Goal: Information Seeking & Learning: Learn about a topic

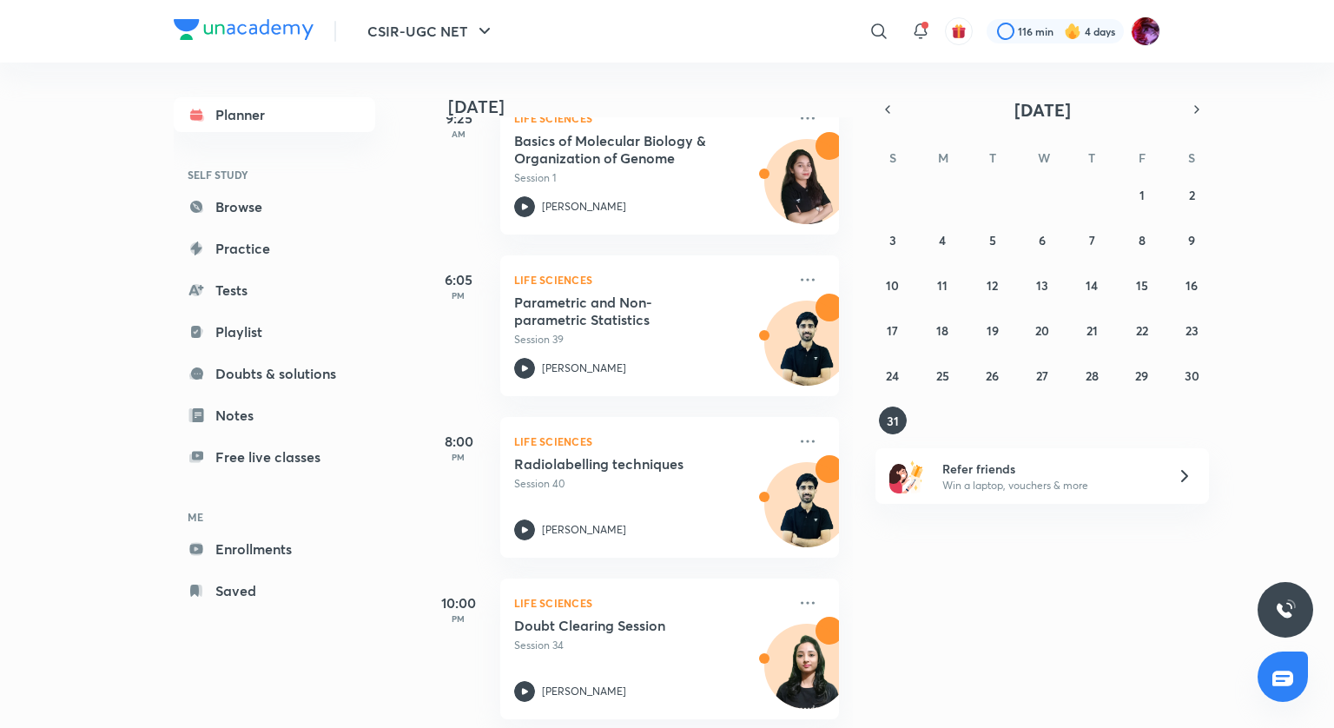
scroll to position [142, 0]
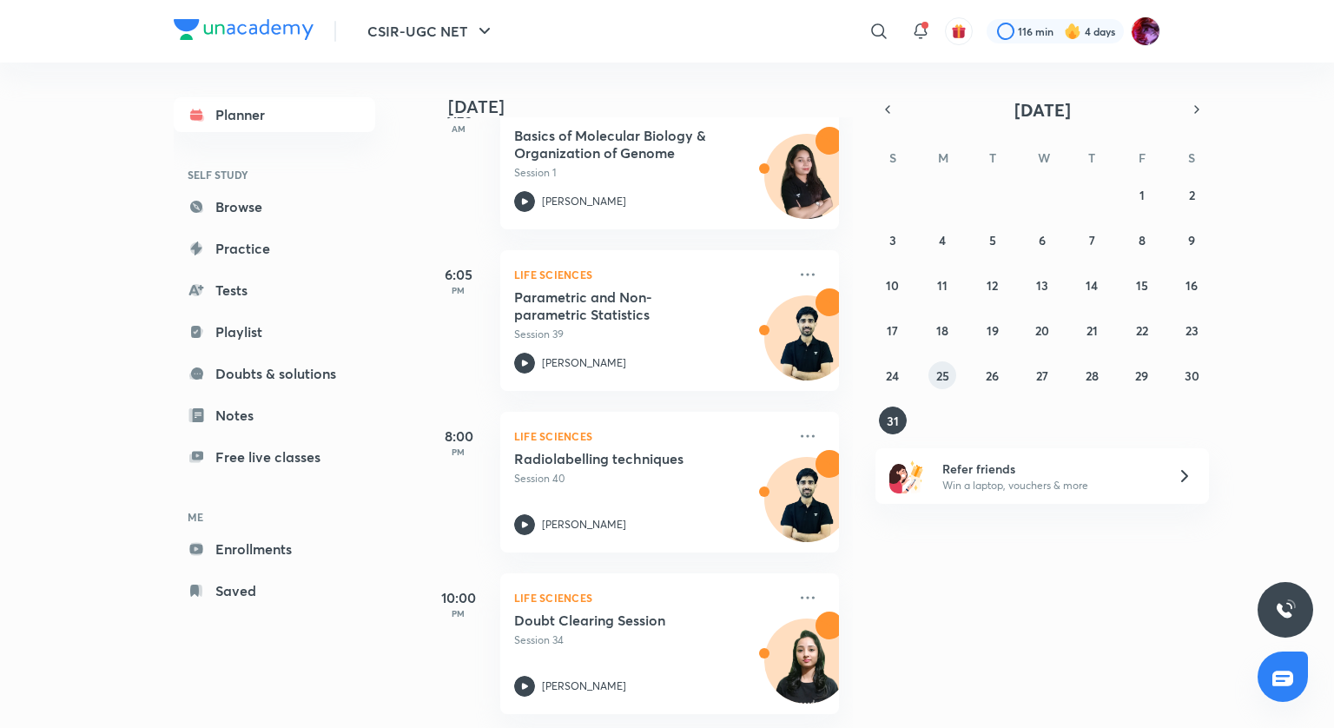
click at [946, 375] on abbr "25" at bounding box center [942, 375] width 13 height 16
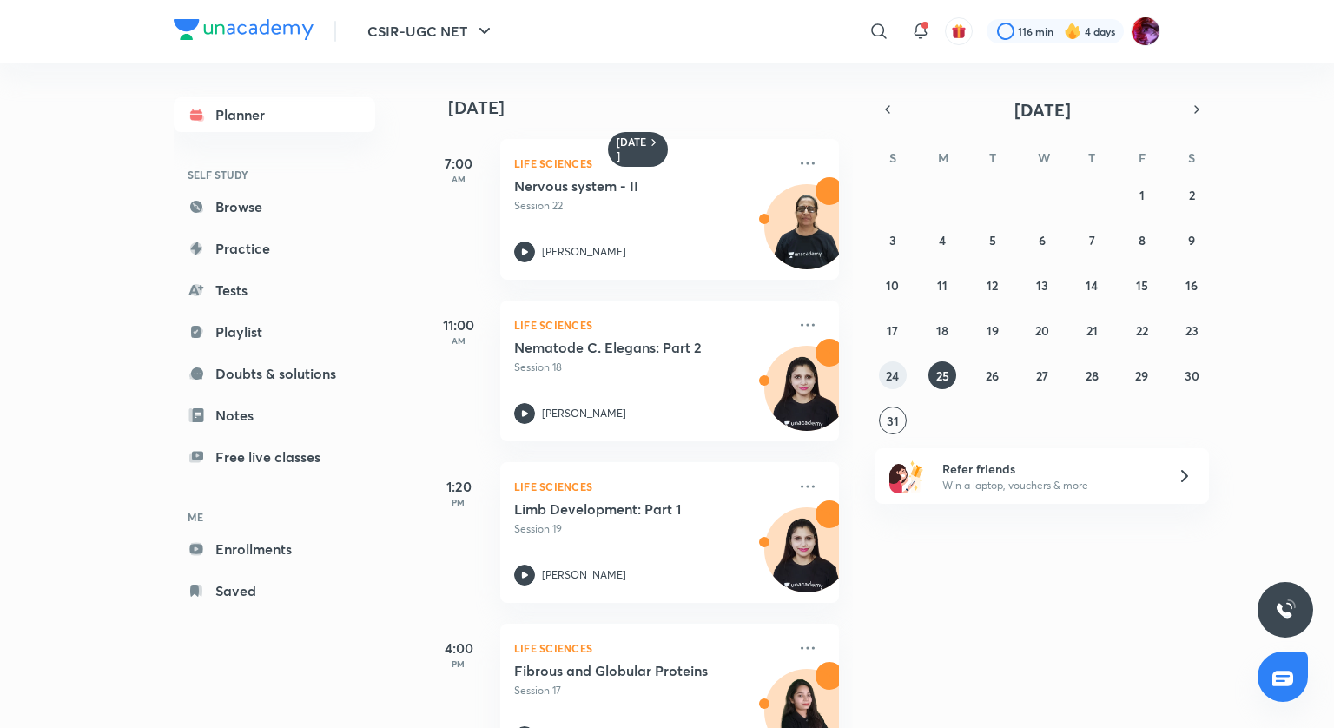
click at [899, 377] on abbr "24" at bounding box center [892, 375] width 13 height 16
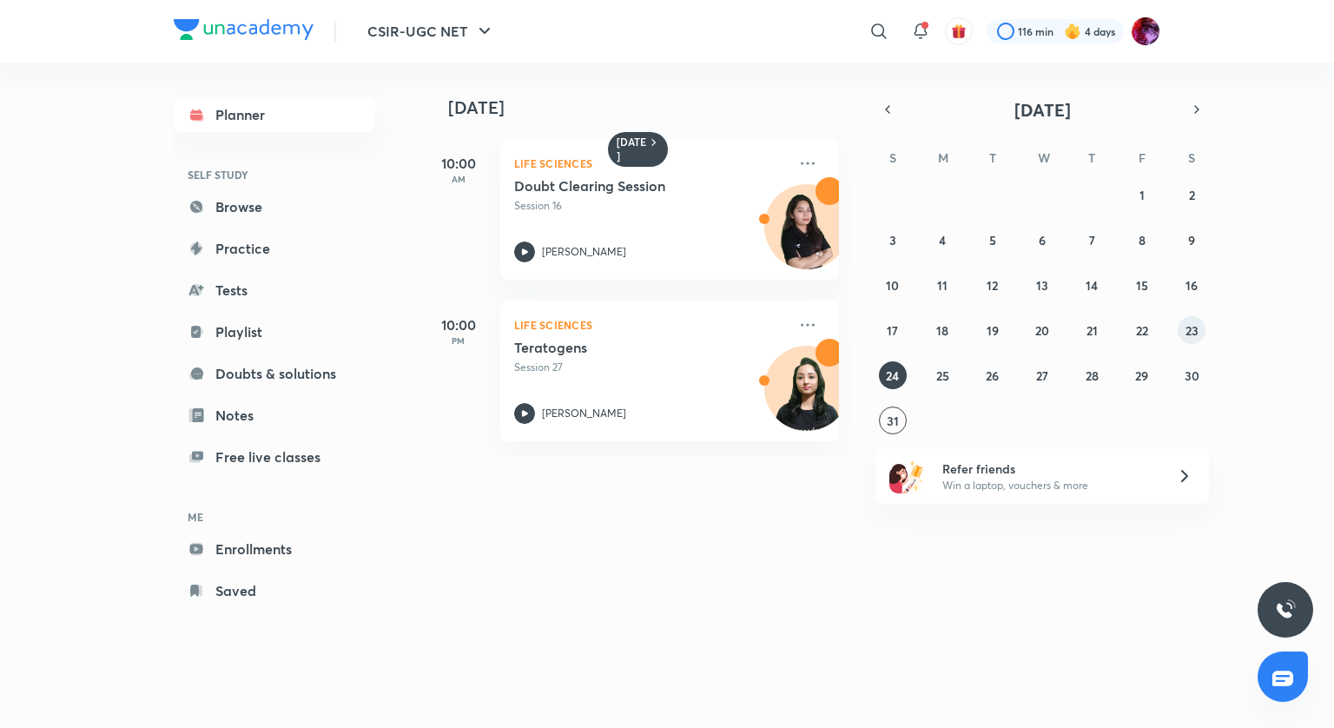
click at [1189, 332] on abbr "23" at bounding box center [1191, 330] width 13 height 16
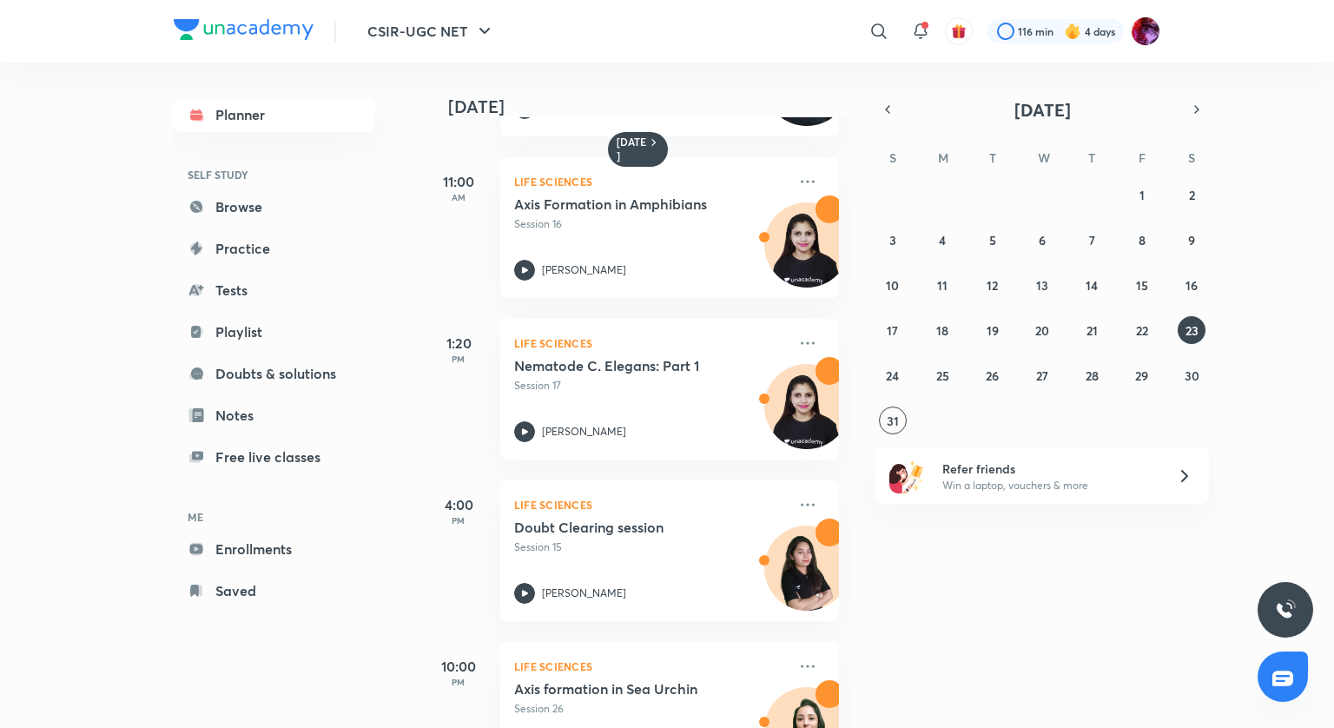
scroll to position [174, 0]
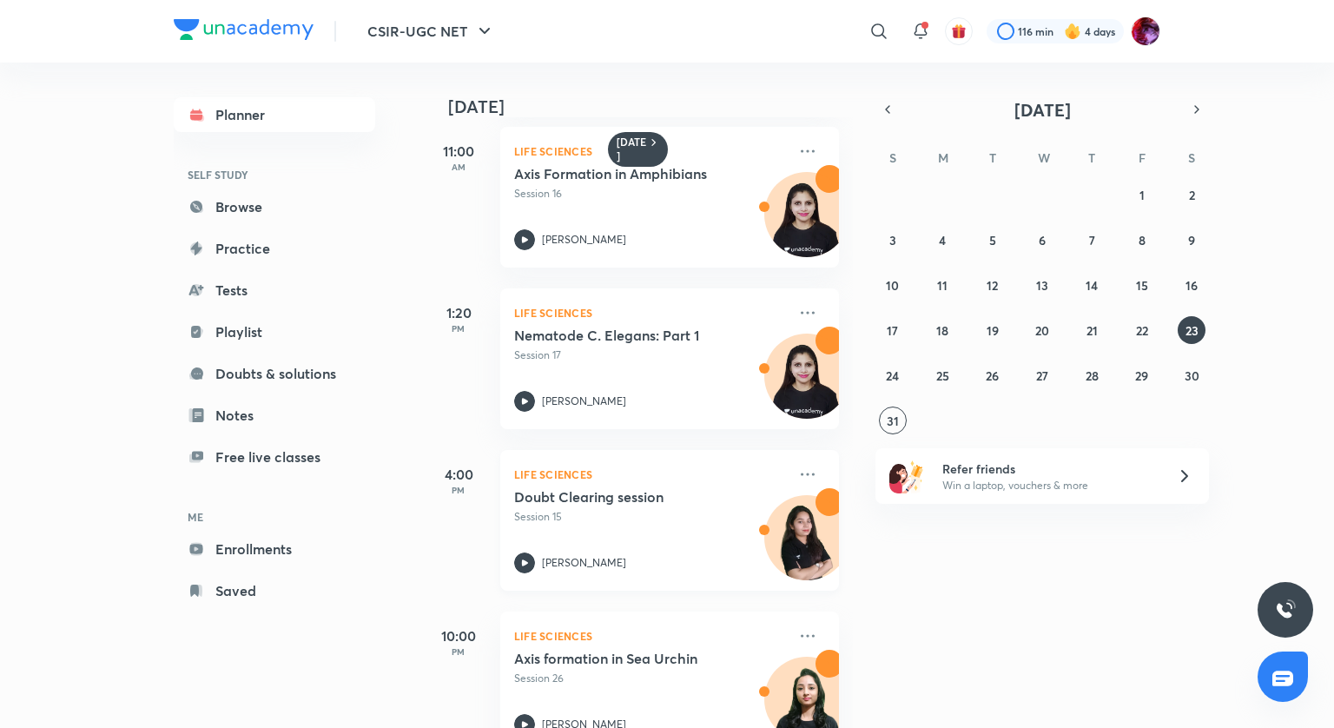
click at [521, 557] on icon at bounding box center [524, 562] width 21 height 21
click at [893, 383] on button "24" at bounding box center [893, 375] width 28 height 28
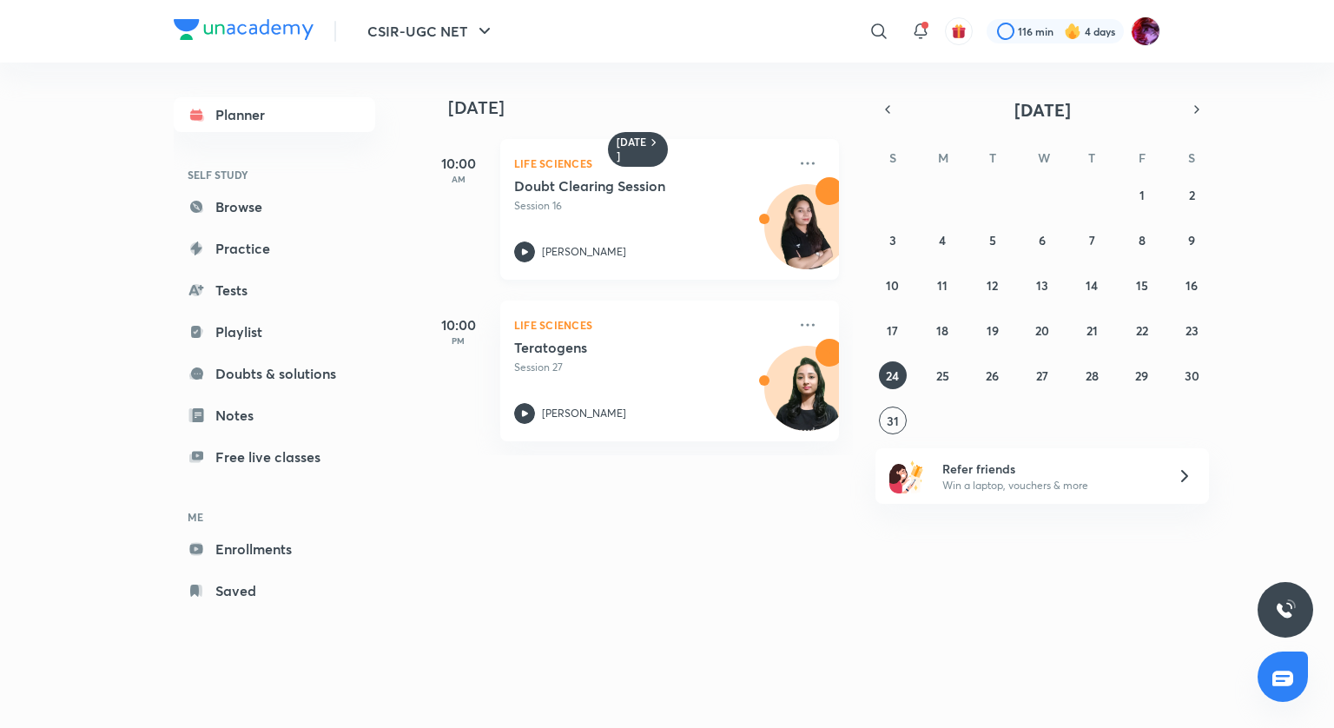
click at [519, 255] on icon at bounding box center [524, 251] width 21 height 21
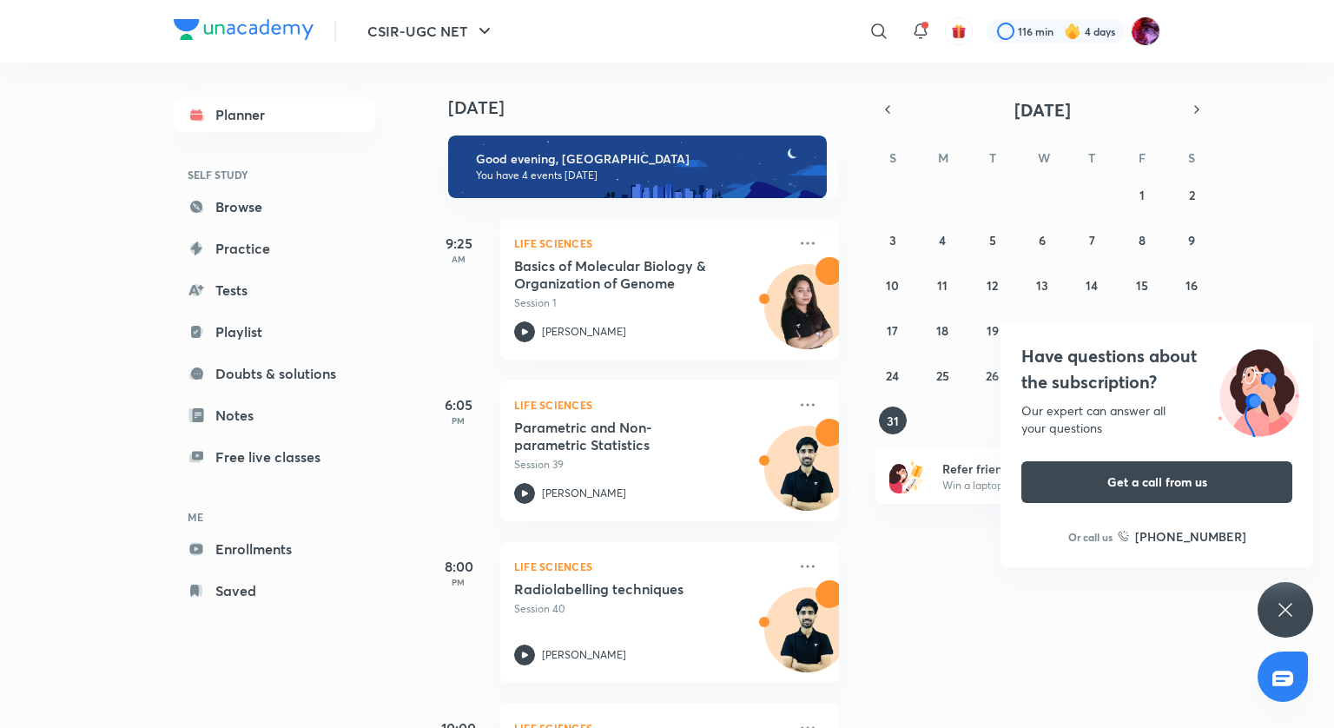
click at [1294, 620] on icon at bounding box center [1285, 609] width 21 height 21
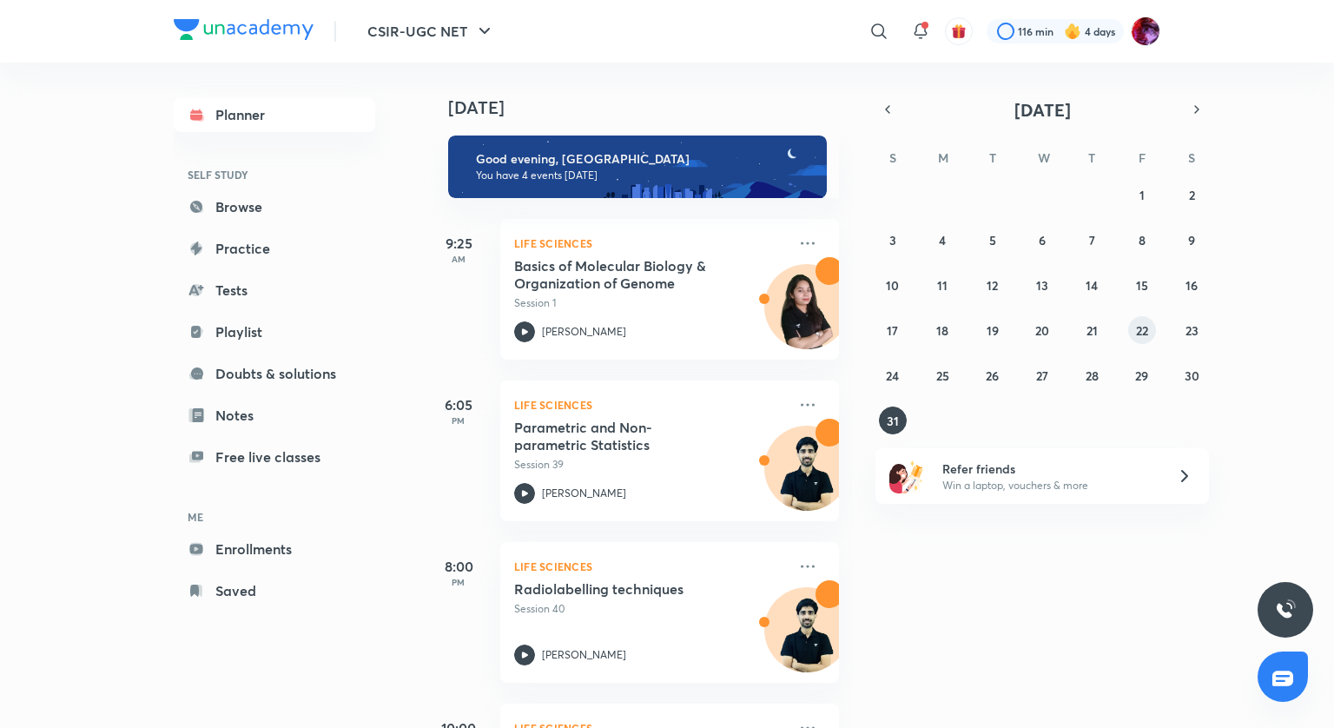
click at [1145, 333] on abbr "22" at bounding box center [1142, 330] width 12 height 16
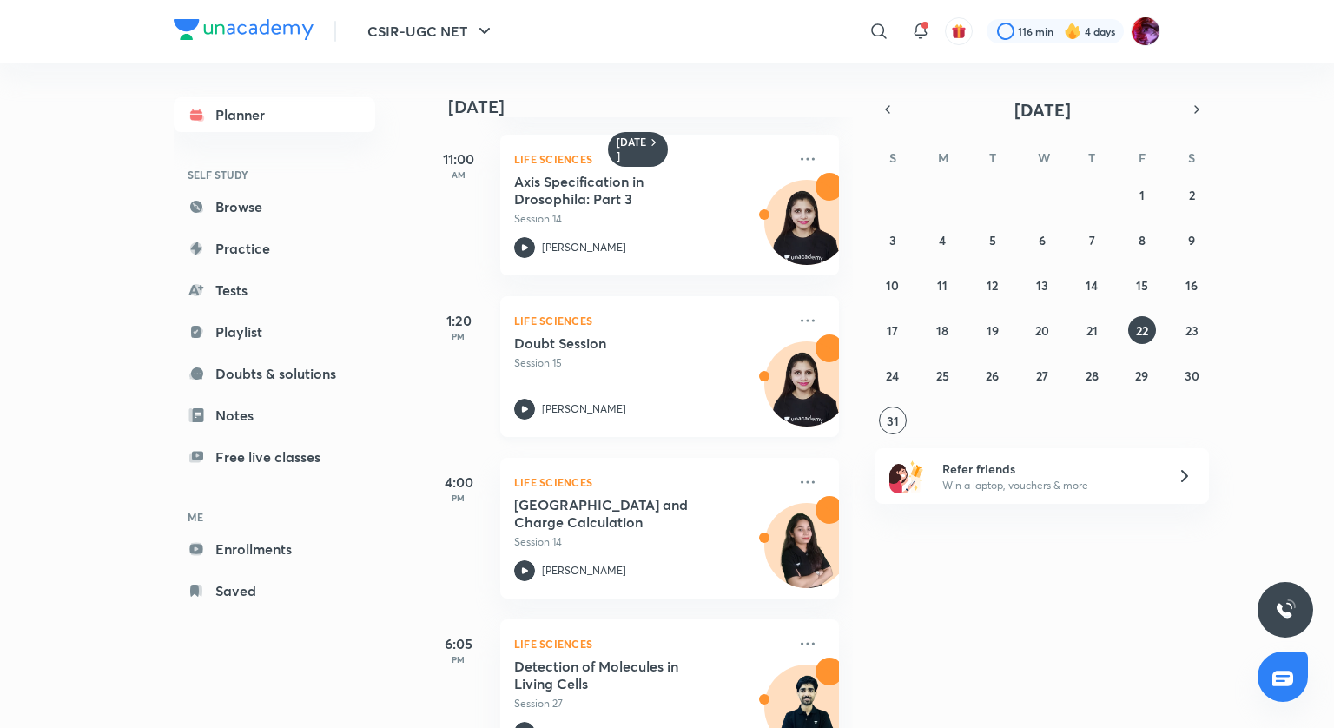
scroll to position [174, 0]
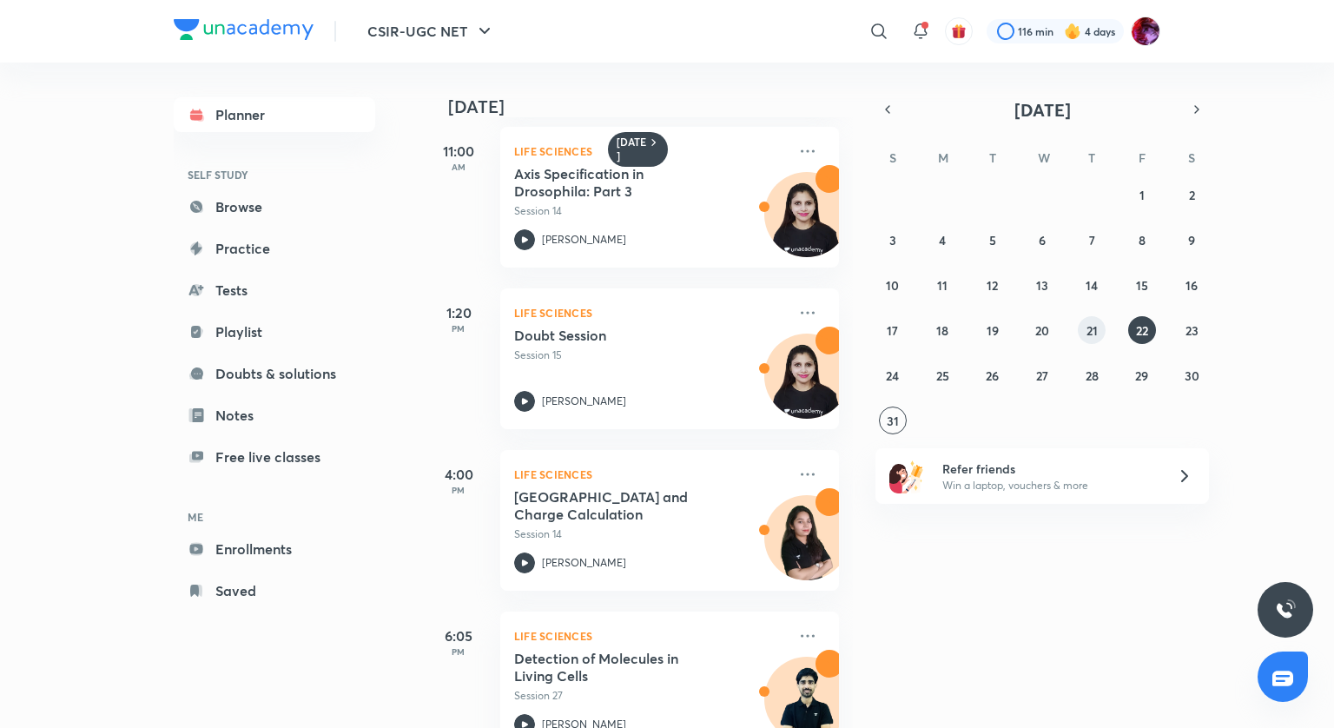
click at [1091, 338] on button "21" at bounding box center [1092, 330] width 28 height 28
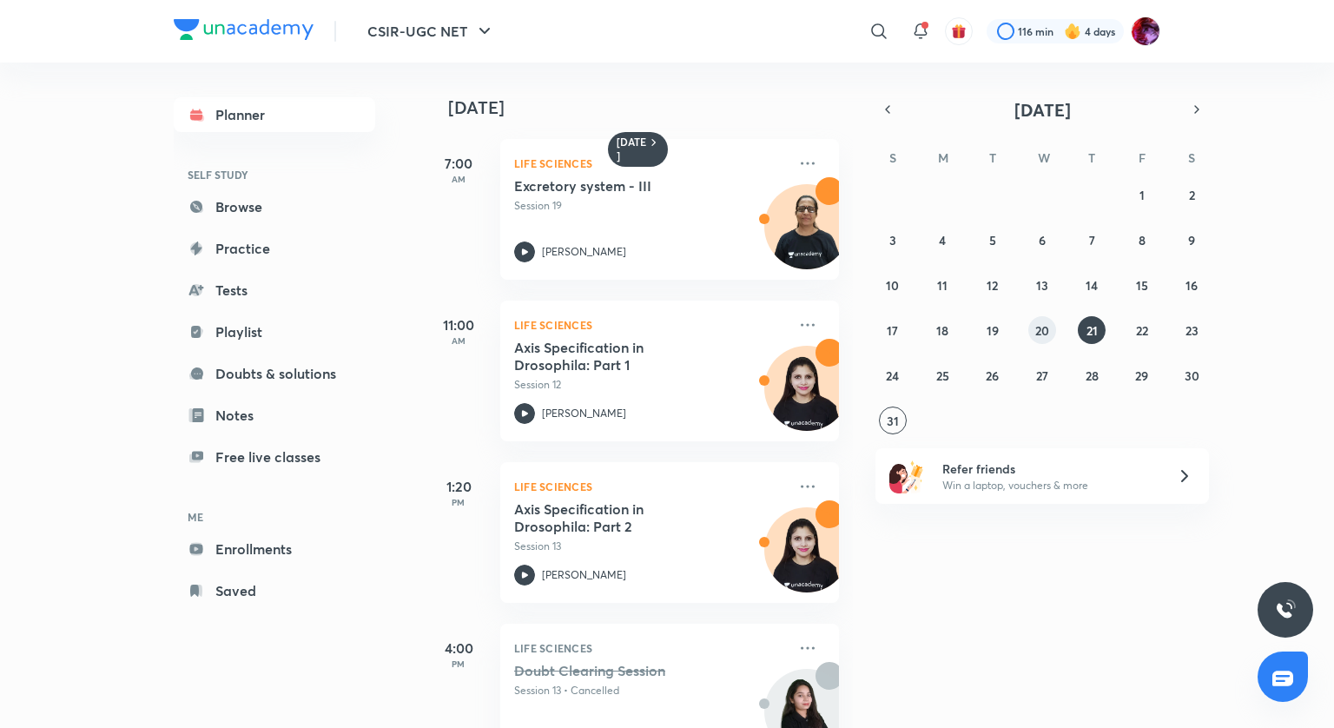
click at [1032, 332] on button "20" at bounding box center [1042, 330] width 28 height 28
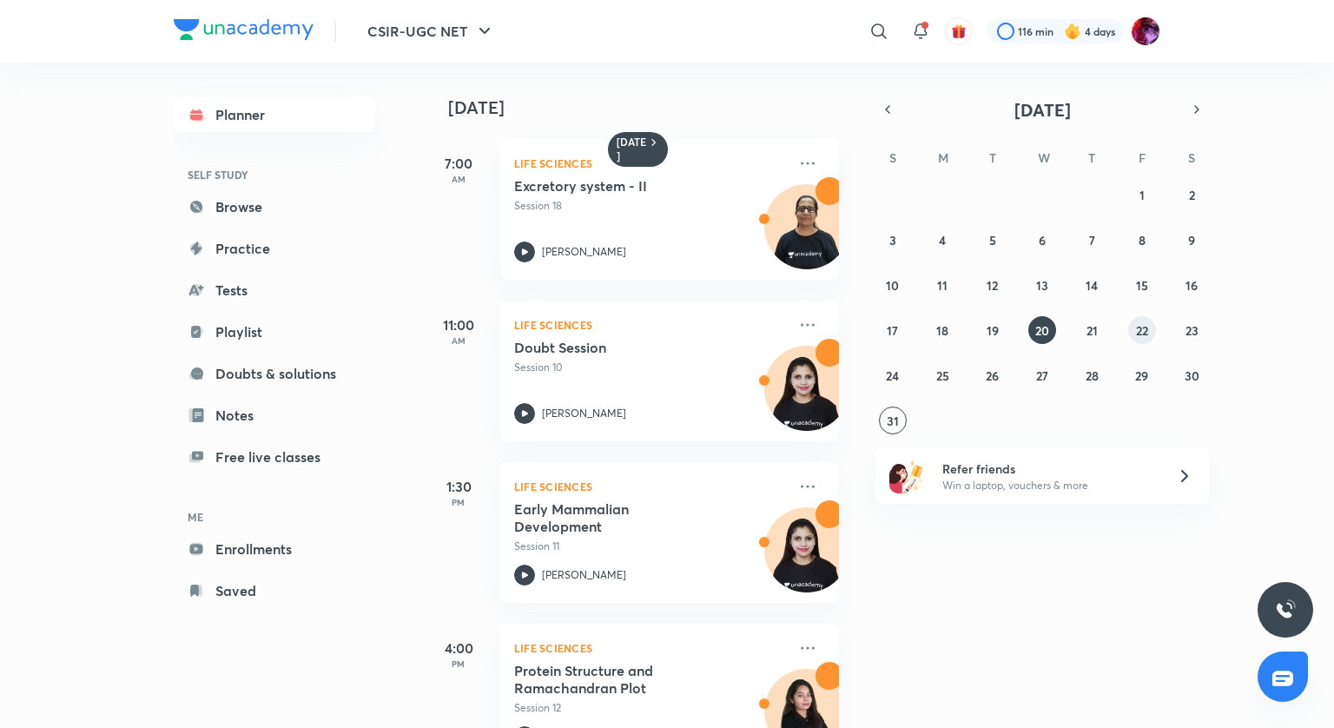
click at [1139, 325] on abbr "22" at bounding box center [1142, 330] width 12 height 16
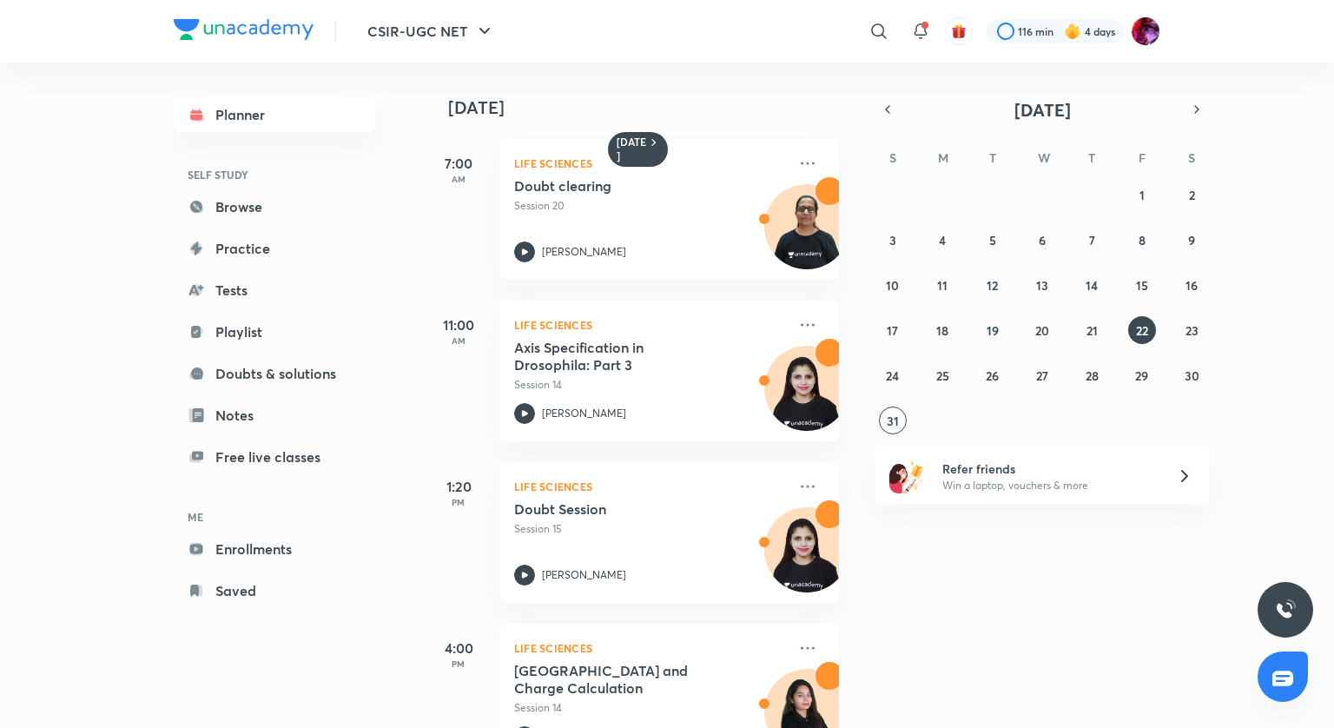
scroll to position [87, 0]
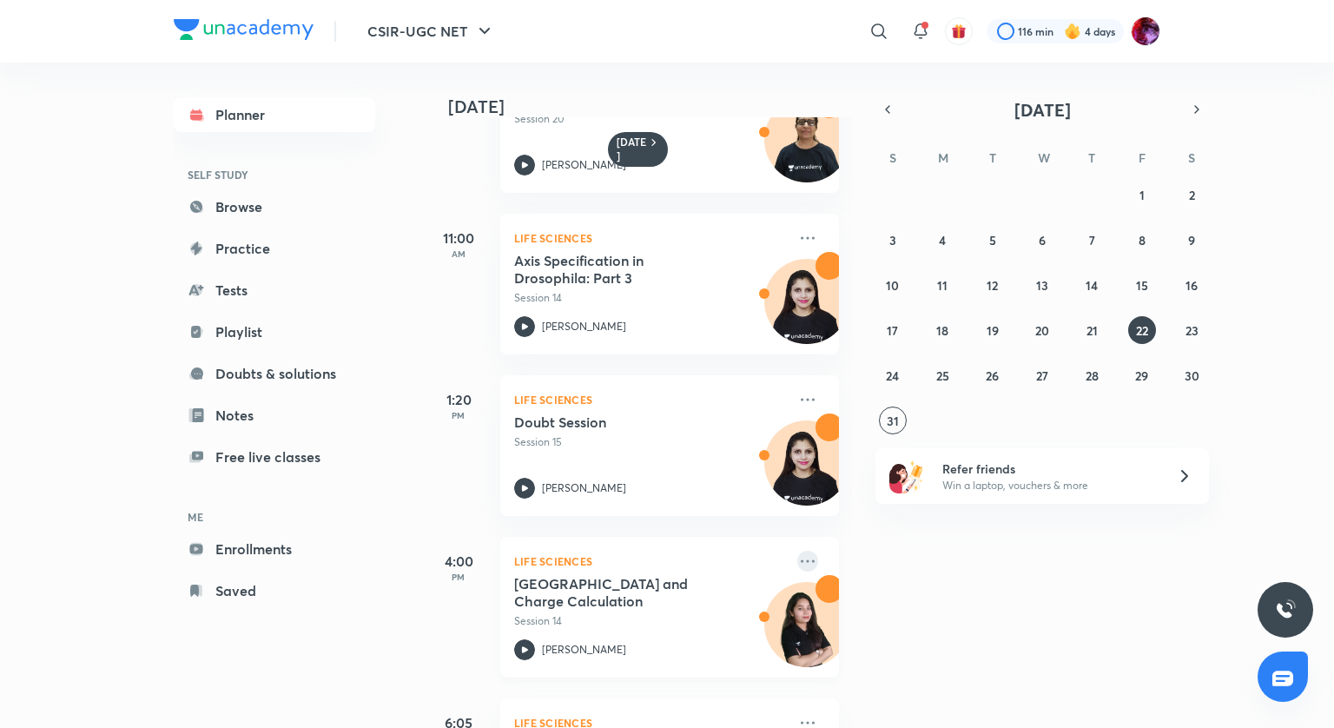
click at [801, 562] on icon at bounding box center [807, 561] width 21 height 21
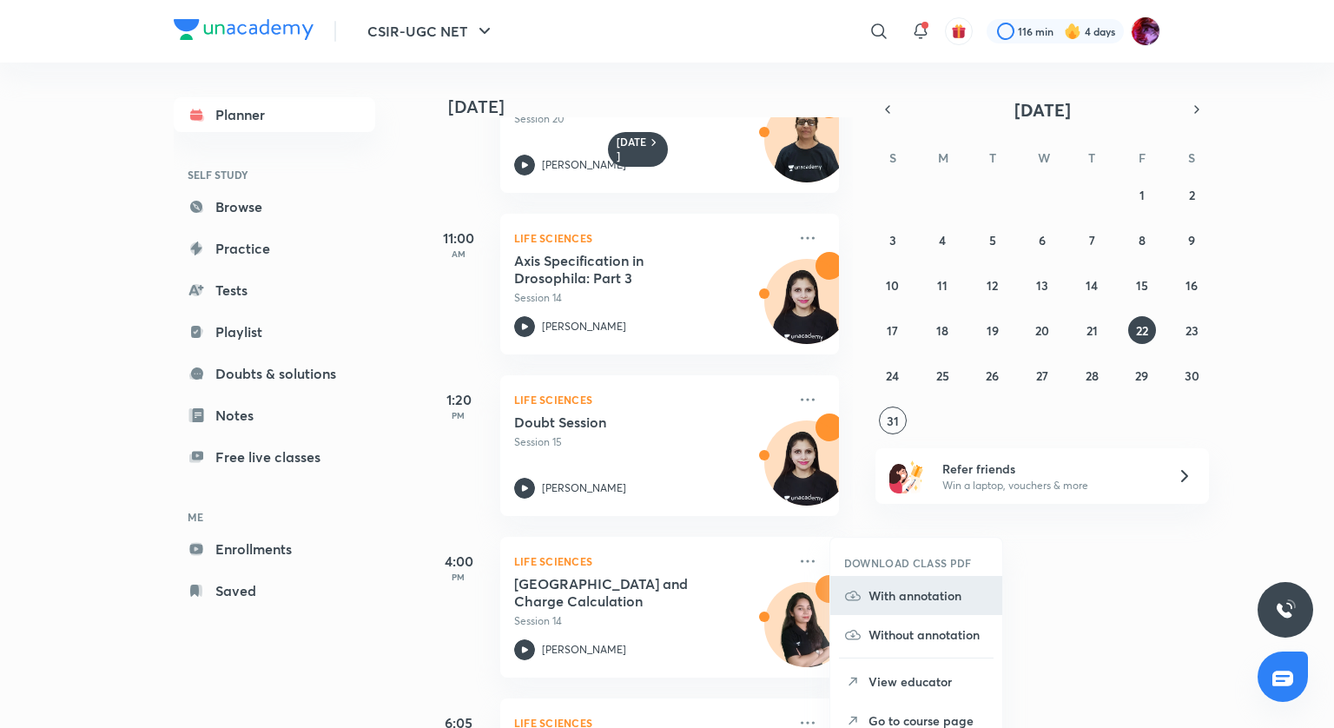
click at [893, 597] on p "With annotation" at bounding box center [928, 595] width 120 height 18
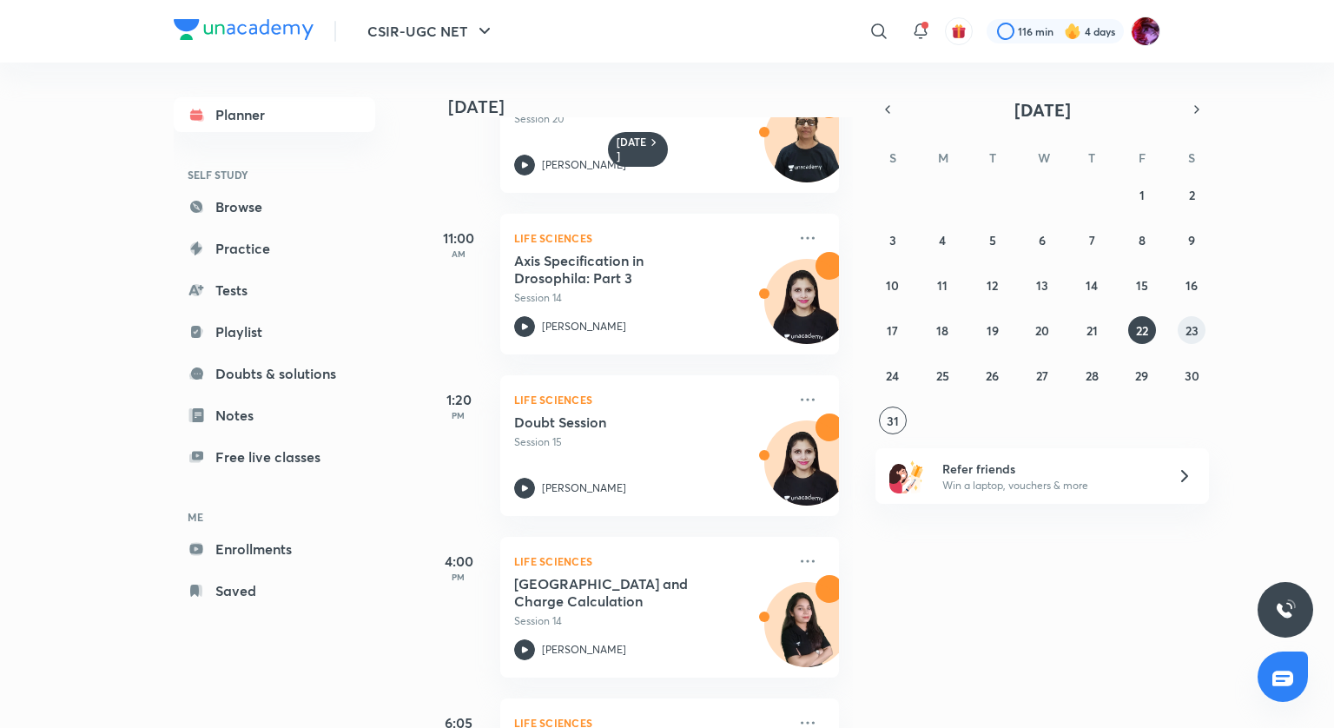
click at [1186, 326] on abbr "23" at bounding box center [1191, 330] width 13 height 16
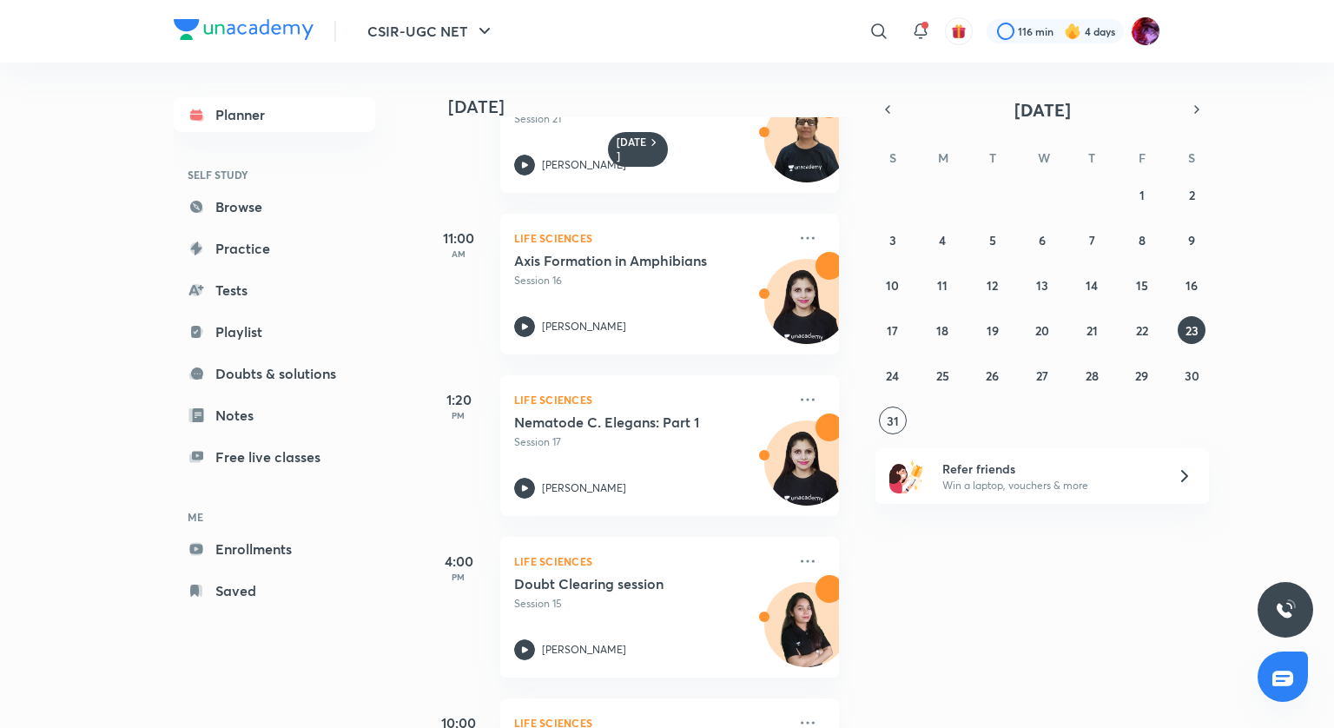
scroll to position [174, 0]
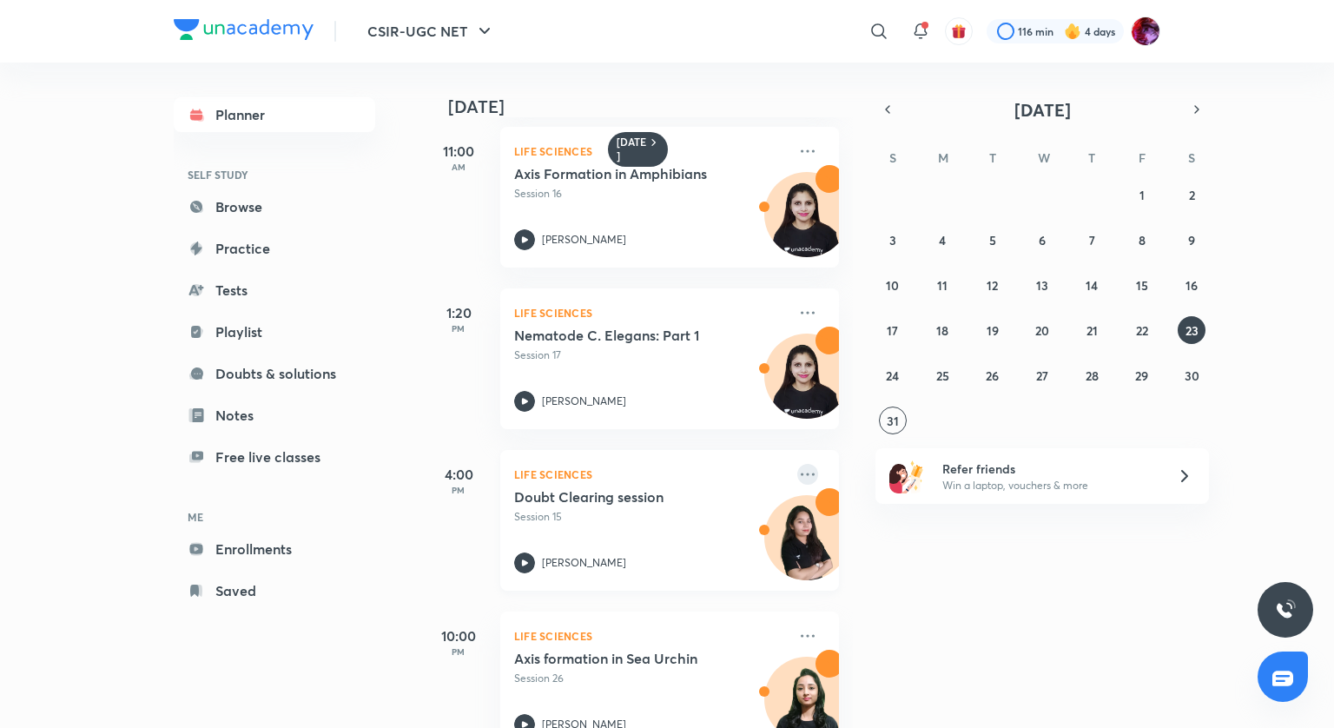
click at [799, 472] on icon at bounding box center [807, 474] width 21 height 21
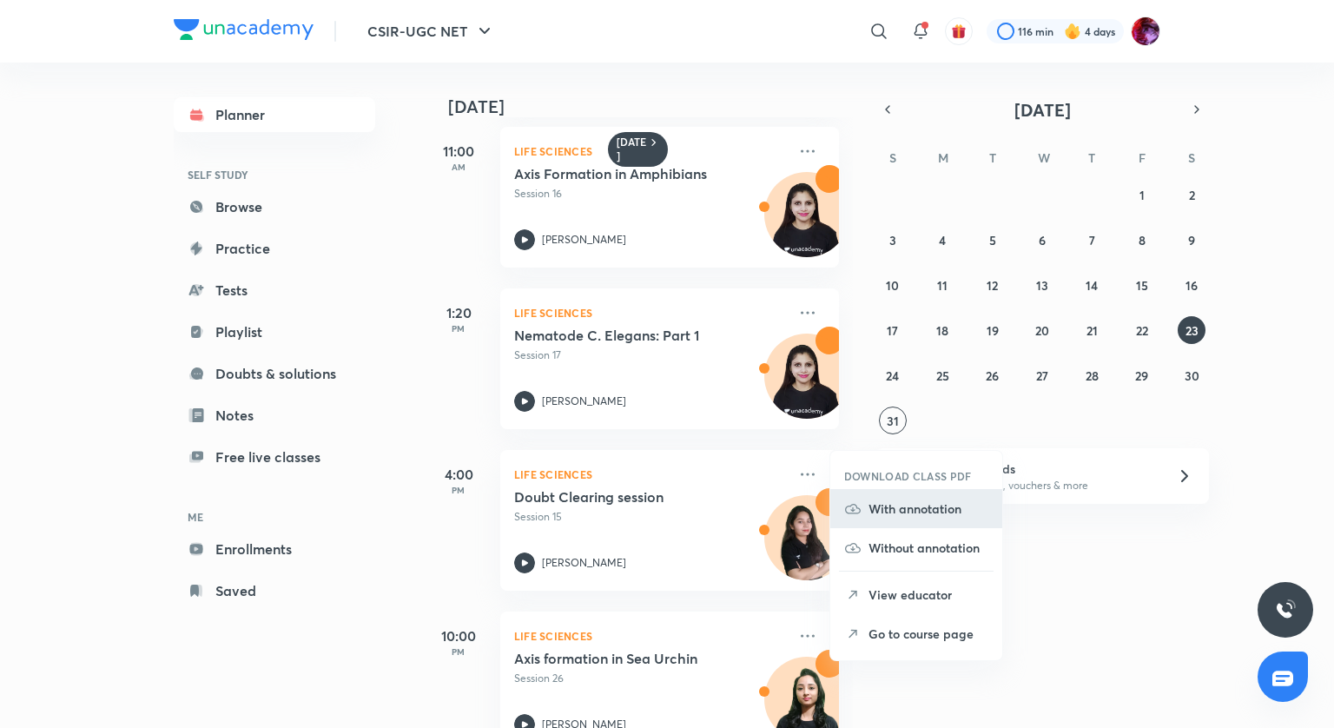
click at [925, 499] on p "With annotation" at bounding box center [928, 508] width 120 height 18
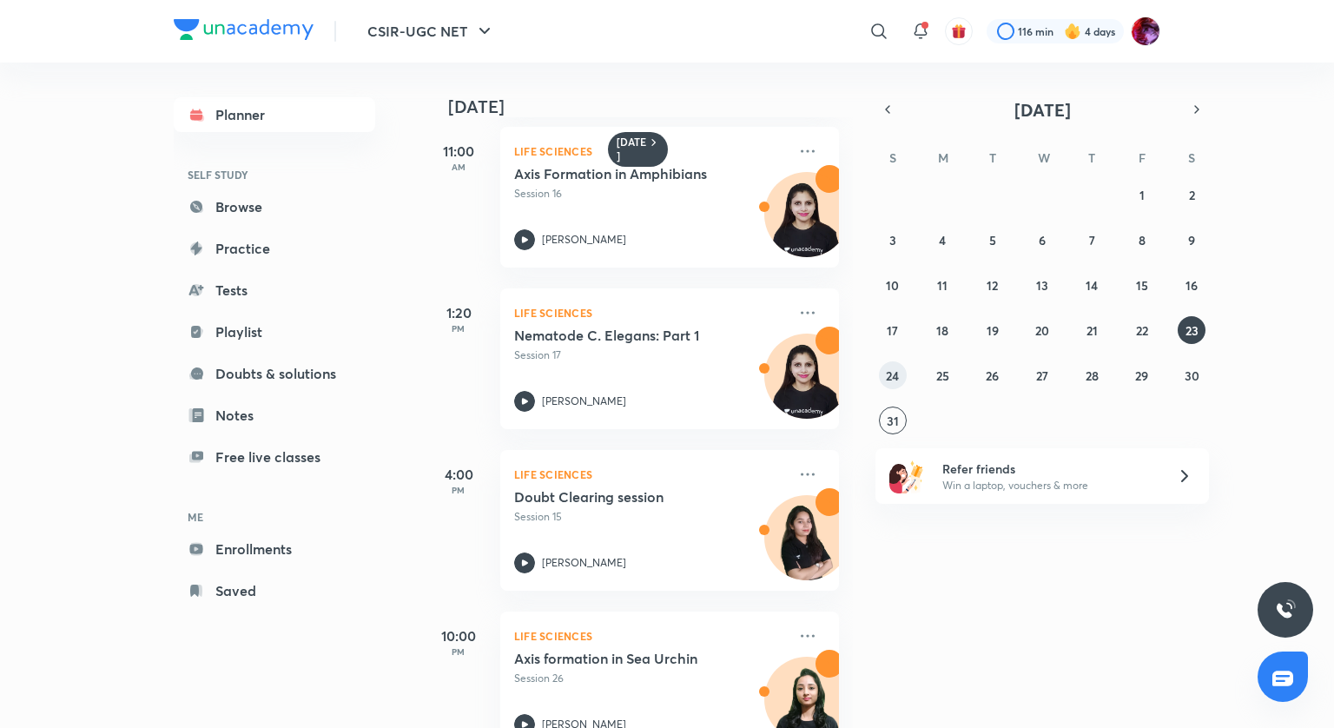
click at [895, 381] on abbr "24" at bounding box center [892, 375] width 13 height 16
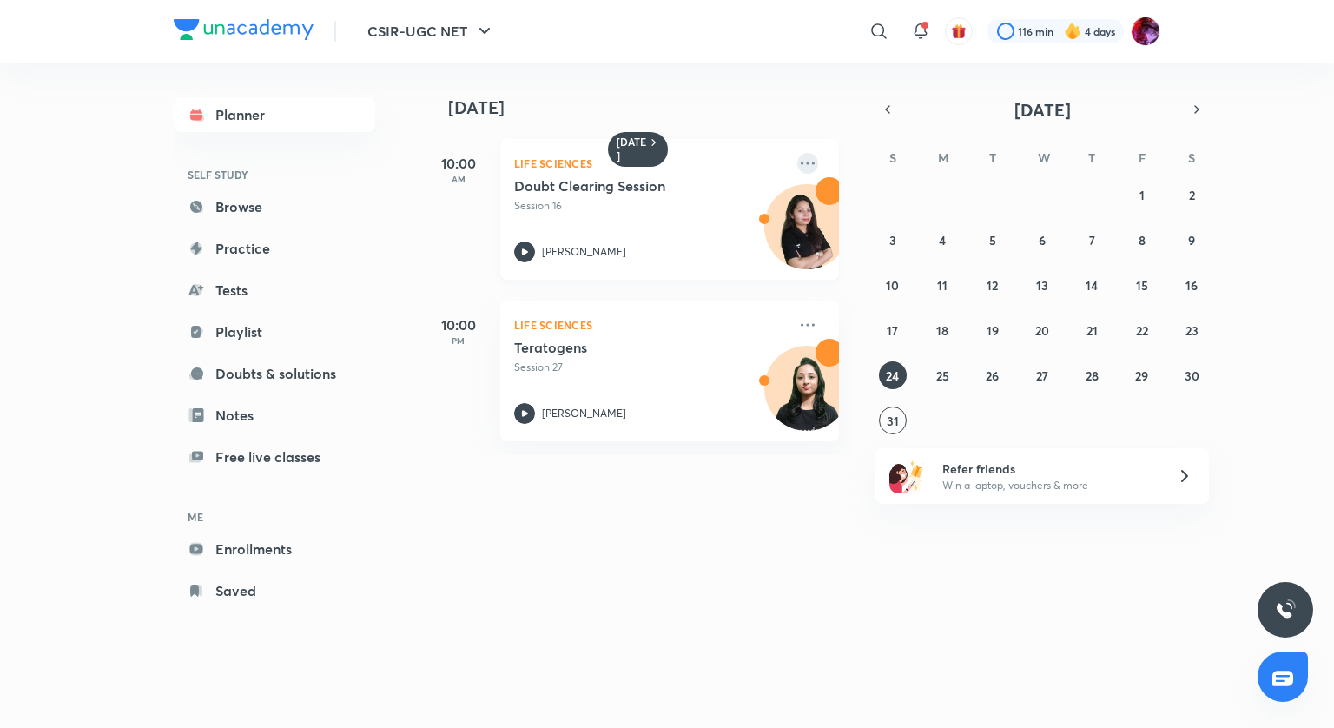
click at [797, 155] on icon at bounding box center [807, 163] width 21 height 21
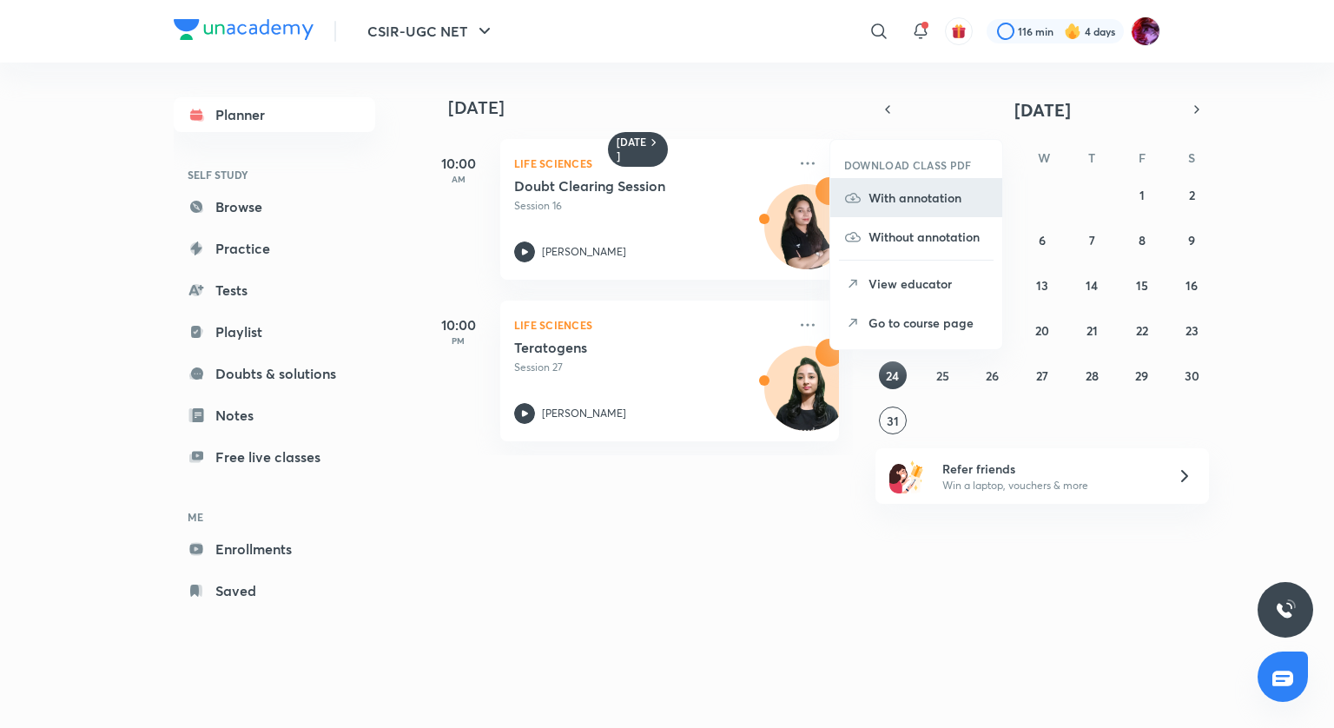
click at [907, 199] on p "With annotation" at bounding box center [928, 197] width 120 height 18
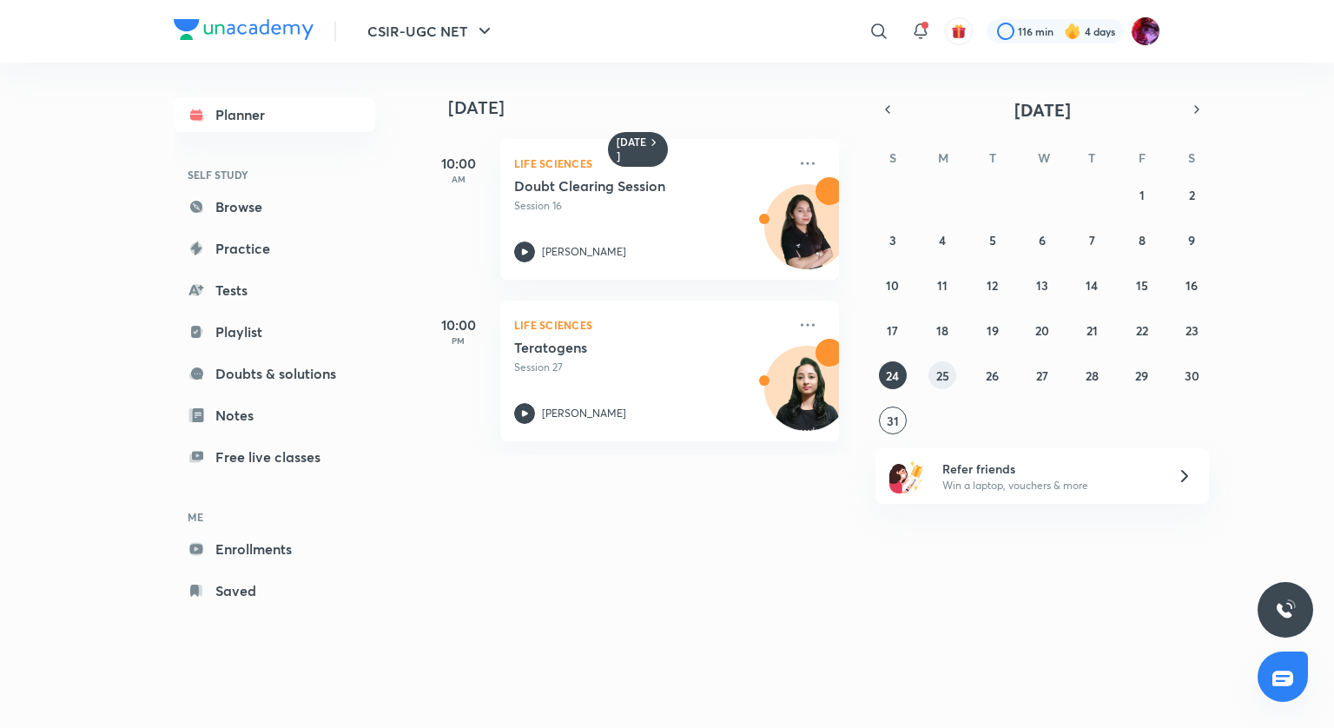
click at [952, 378] on button "25" at bounding box center [942, 375] width 28 height 28
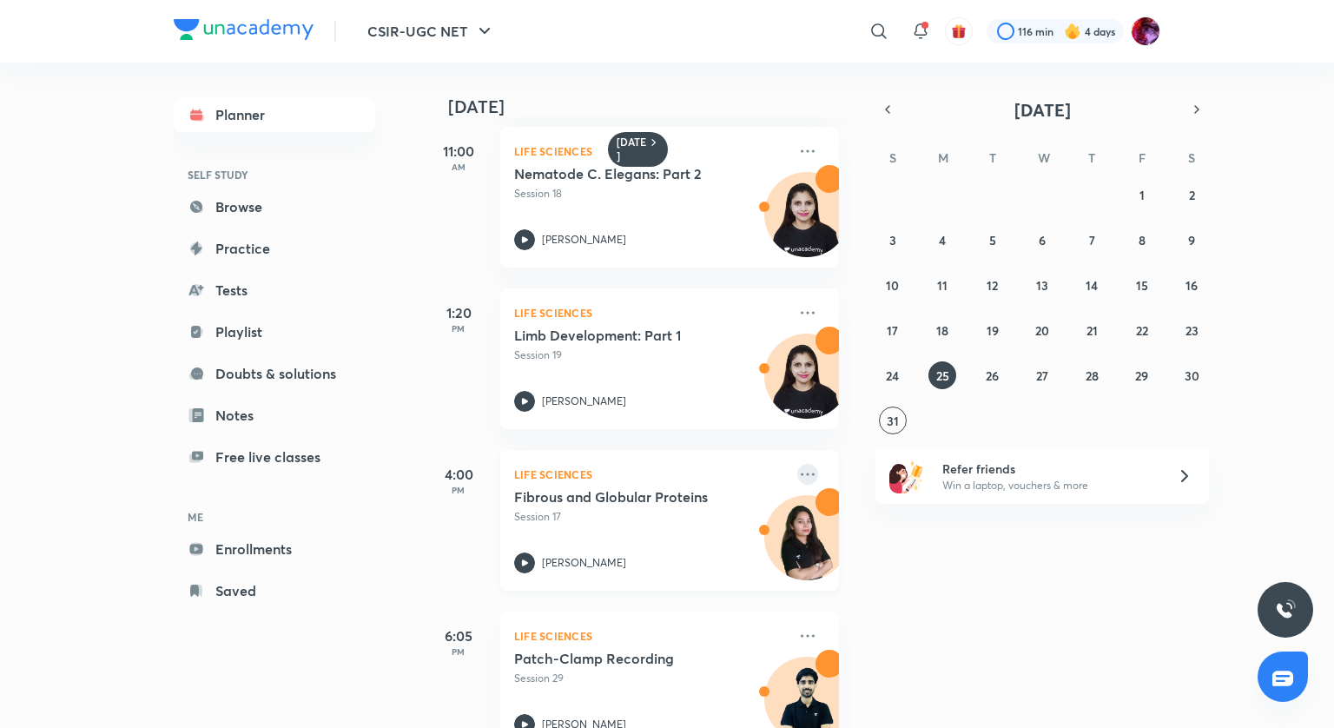
click at [797, 476] on icon at bounding box center [807, 474] width 21 height 21
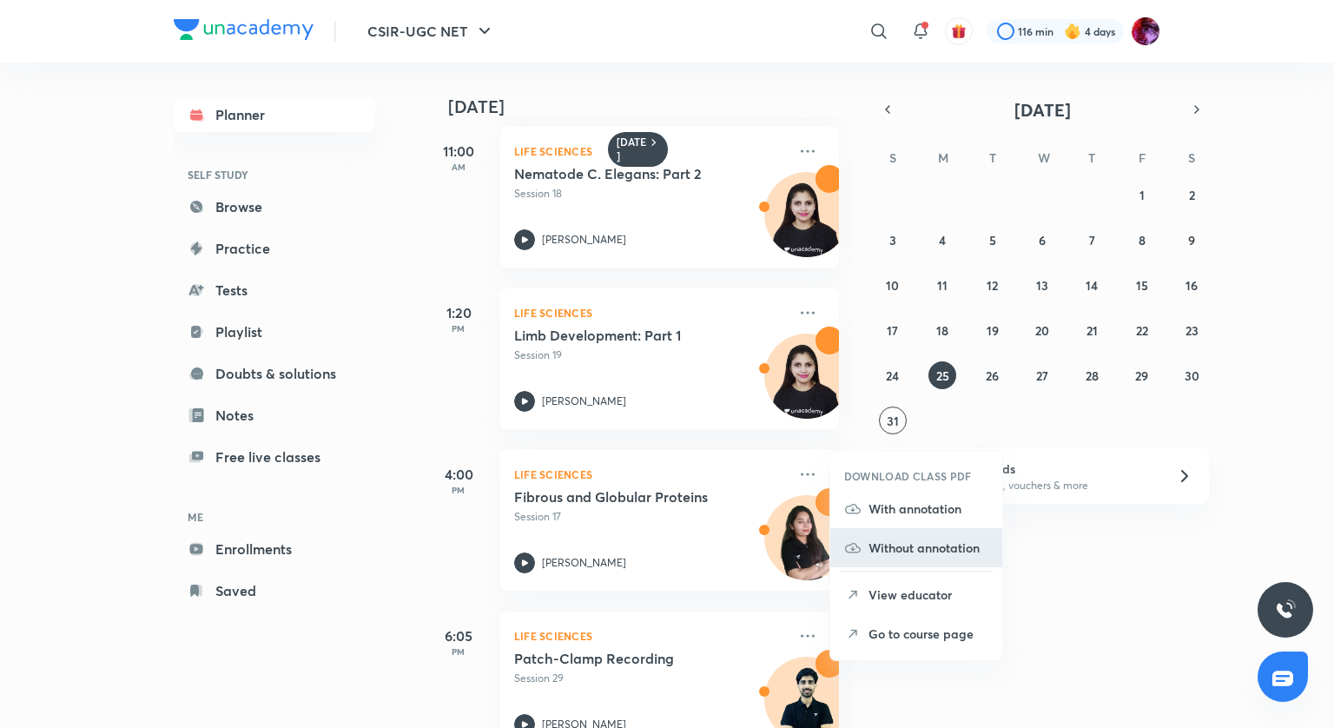
click at [925, 554] on p "Without annotation" at bounding box center [928, 547] width 120 height 18
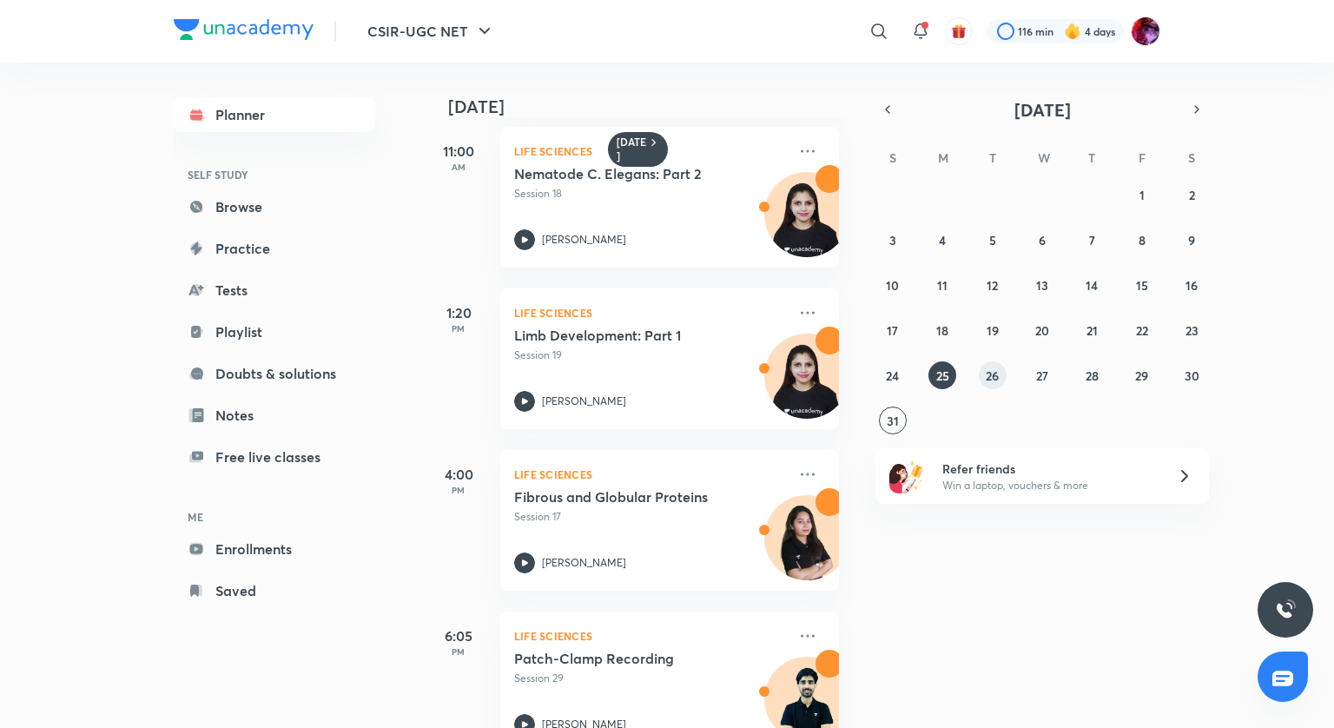
click at [987, 379] on abbr "26" at bounding box center [992, 375] width 13 height 16
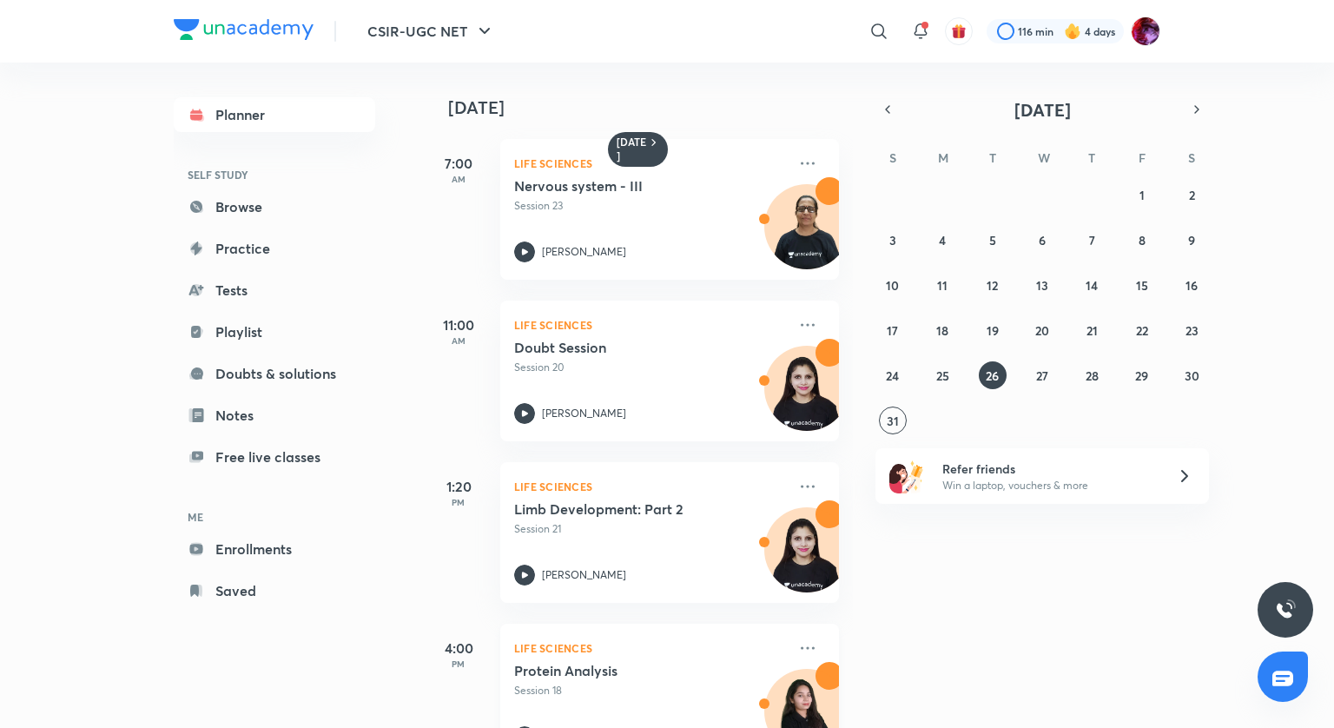
scroll to position [87, 0]
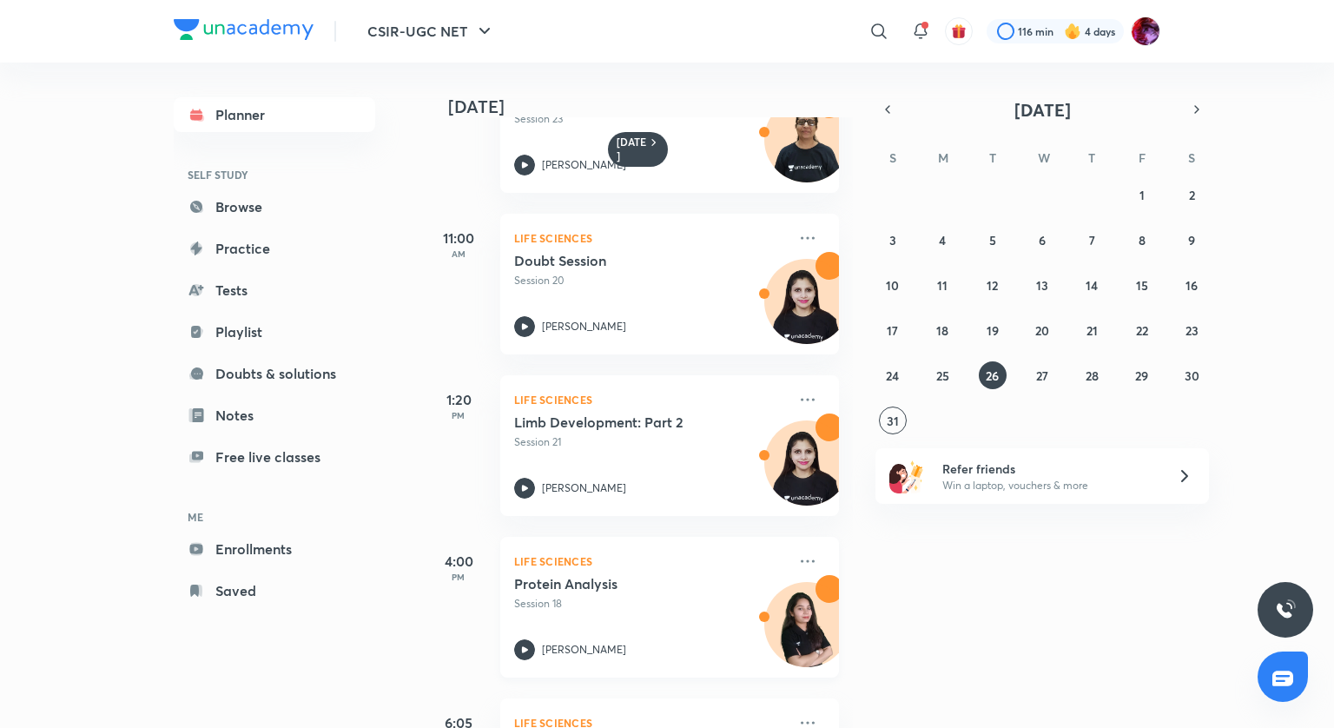
click at [781, 559] on div "Life Sciences Protein Analysis Session 18 Neelam Verma" at bounding box center [669, 607] width 339 height 141
click at [797, 564] on icon at bounding box center [807, 561] width 21 height 21
click at [797, 570] on icon at bounding box center [807, 561] width 21 height 21
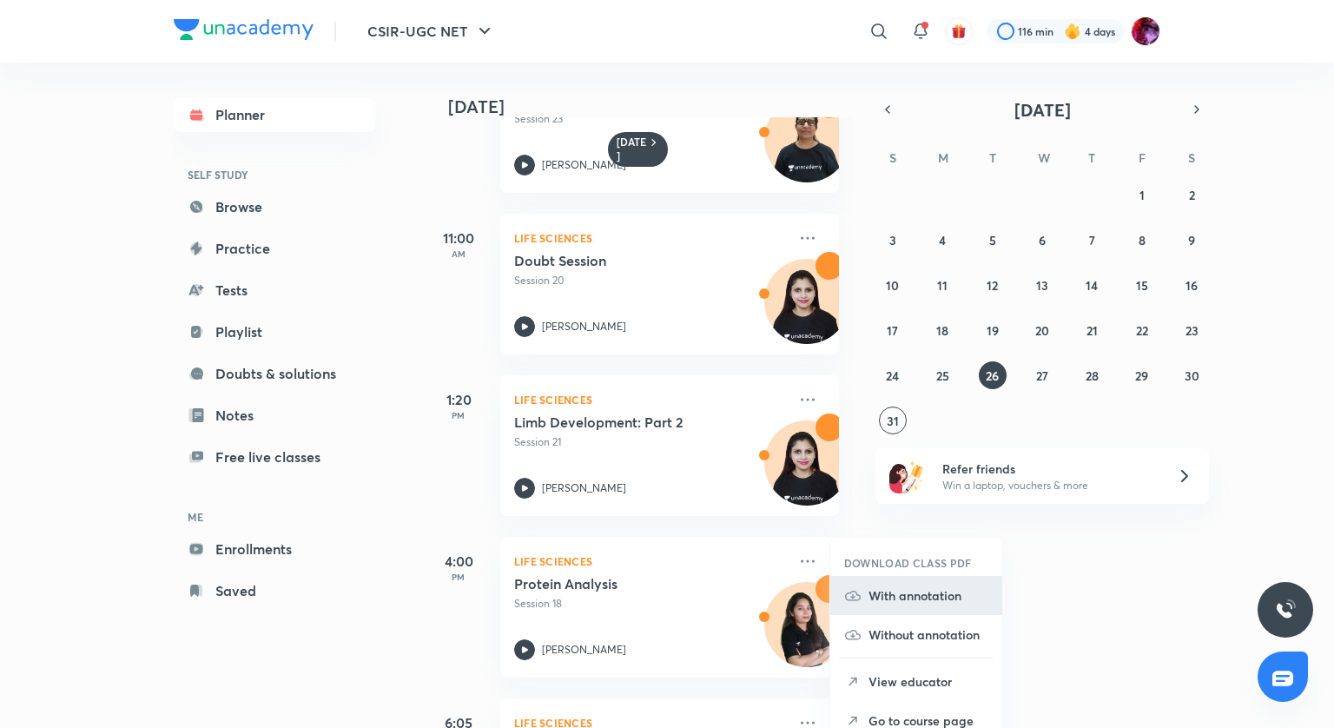
click at [898, 597] on p "With annotation" at bounding box center [928, 595] width 120 height 18
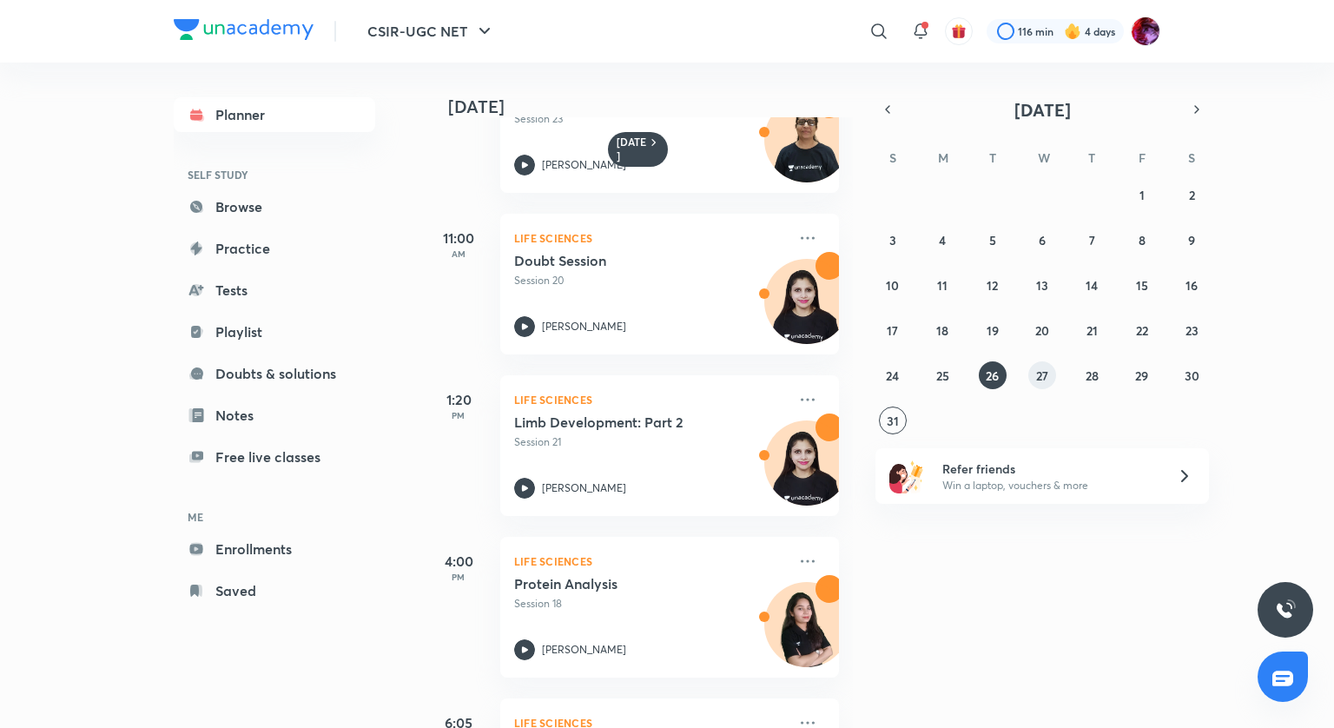
click at [1034, 379] on button "27" at bounding box center [1042, 375] width 28 height 28
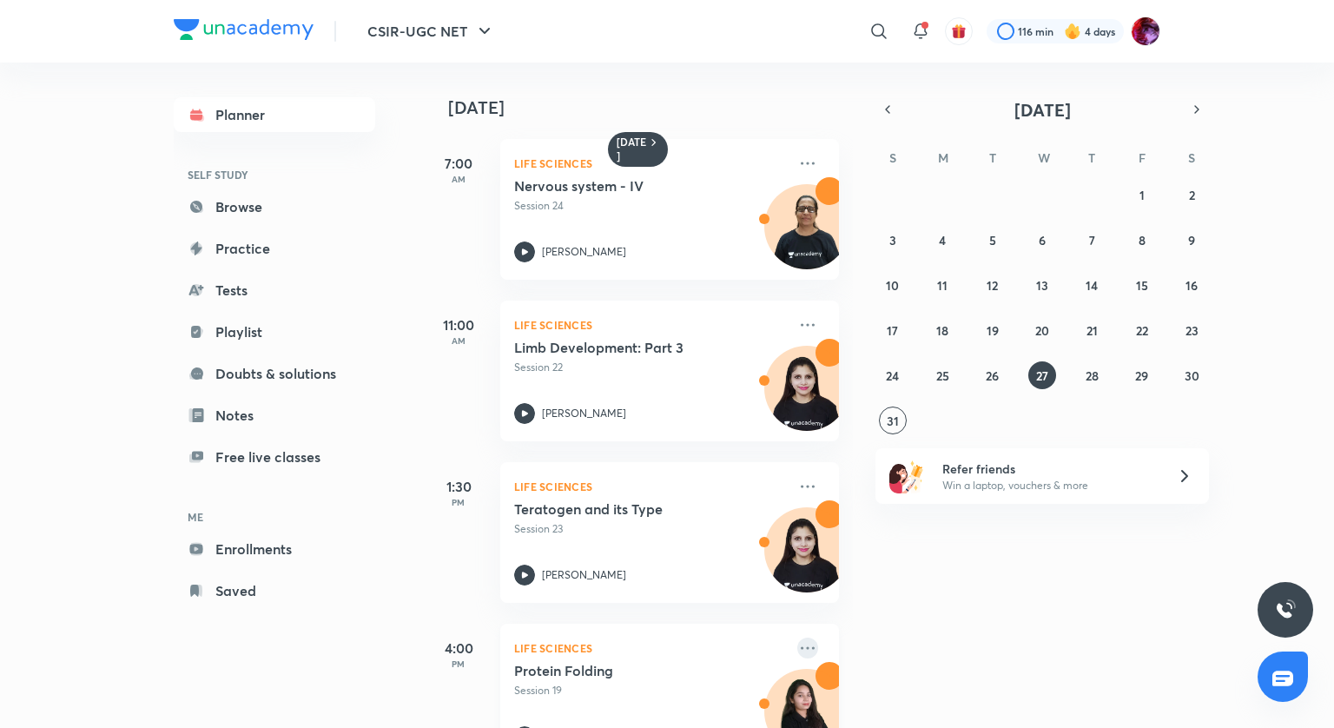
click at [801, 649] on icon at bounding box center [808, 647] width 14 height 3
click at [938, 677] on p "With annotation" at bounding box center [928, 682] width 120 height 18
click at [1086, 383] on button "28" at bounding box center [1092, 375] width 28 height 28
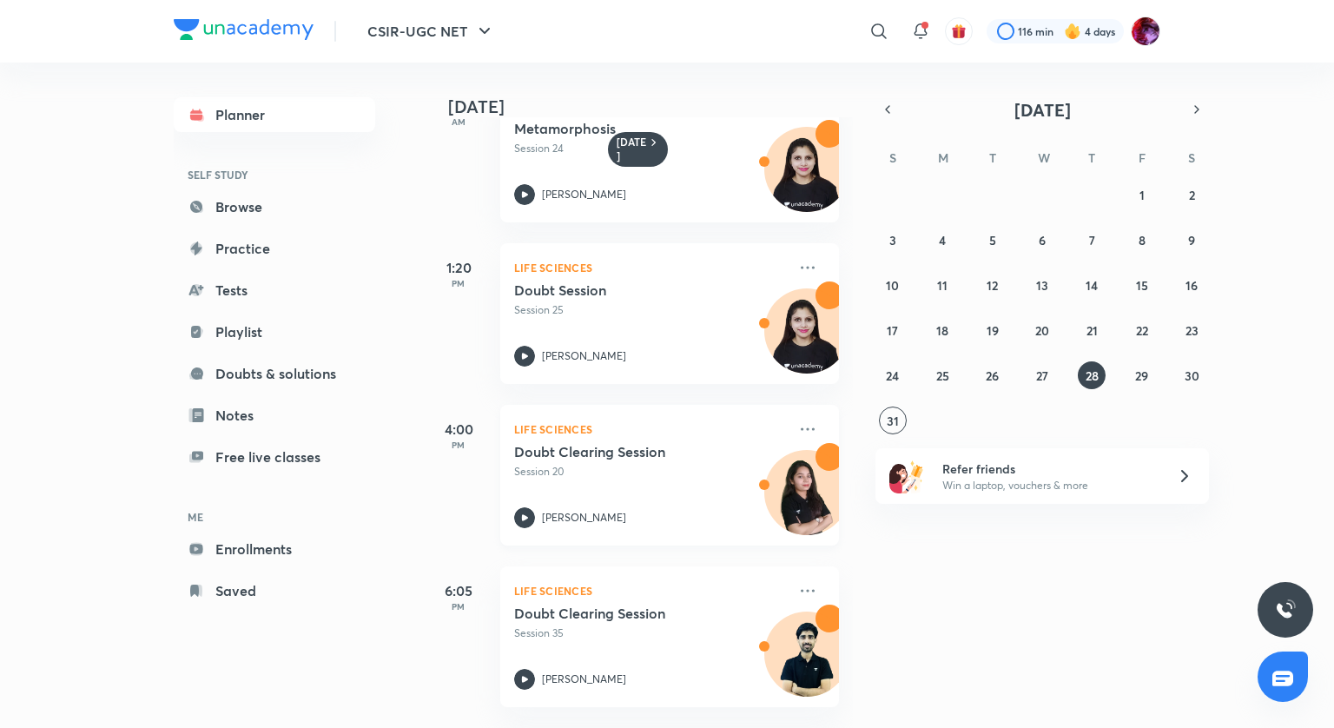
scroll to position [87, 0]
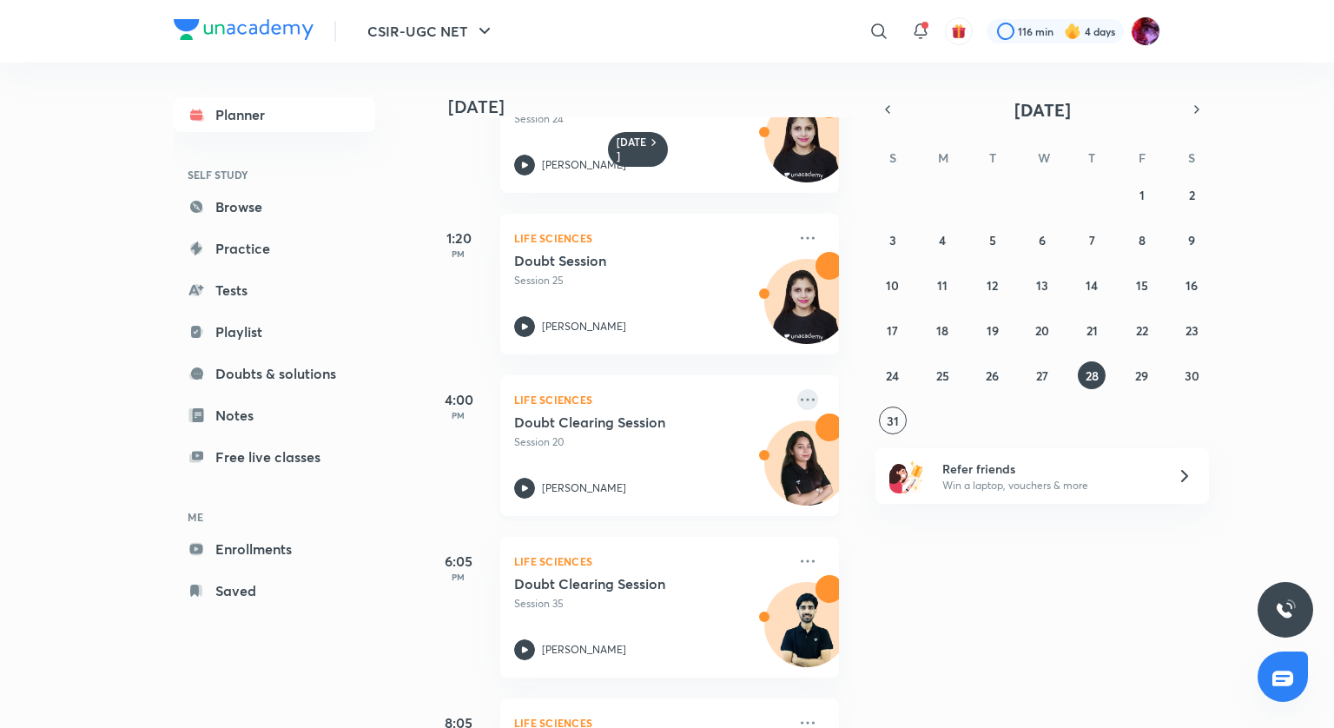
click at [798, 398] on icon at bounding box center [807, 399] width 21 height 21
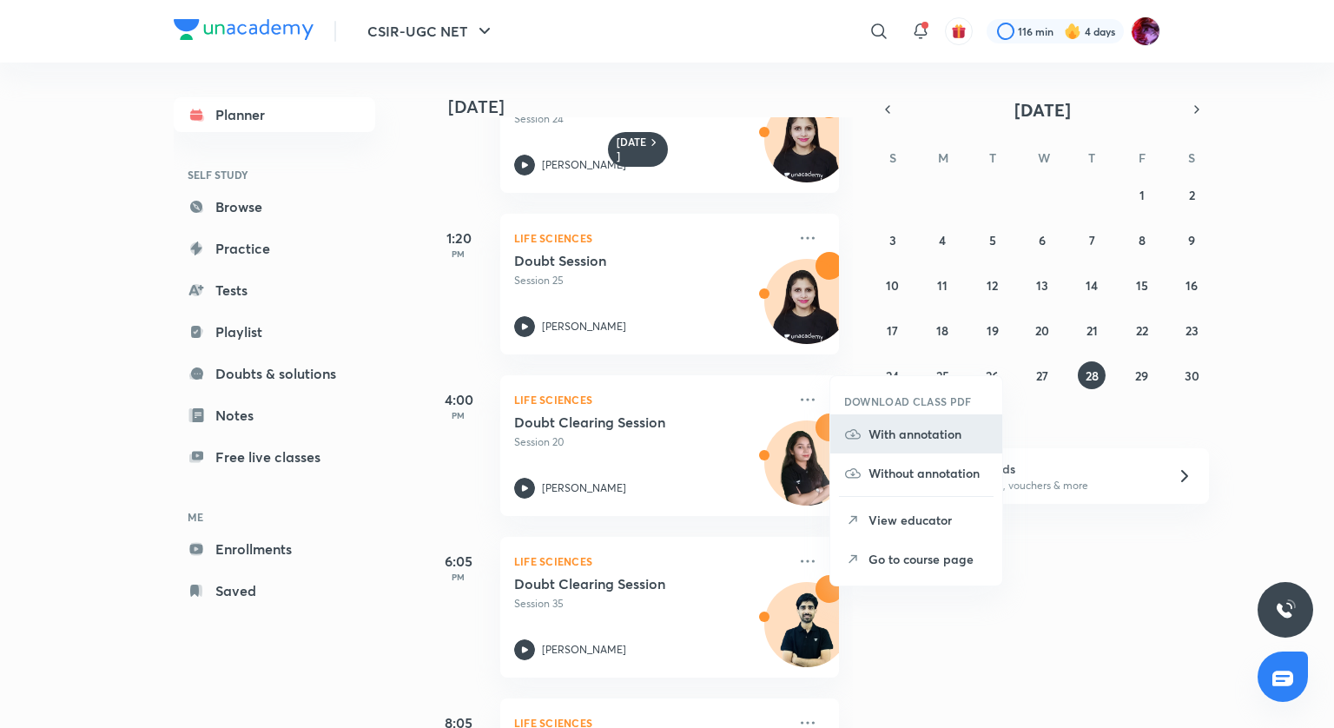
click at [910, 433] on p "With annotation" at bounding box center [928, 434] width 120 height 18
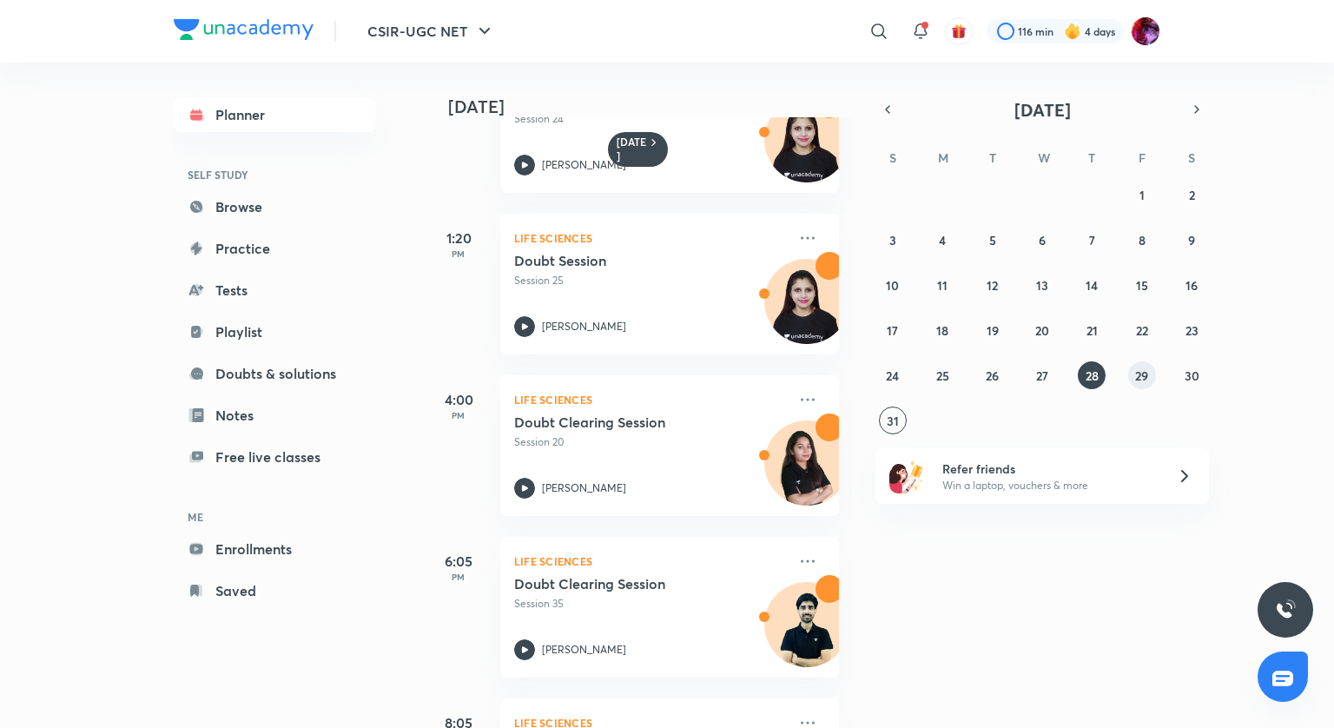
click at [1139, 371] on abbr "29" at bounding box center [1141, 375] width 13 height 16
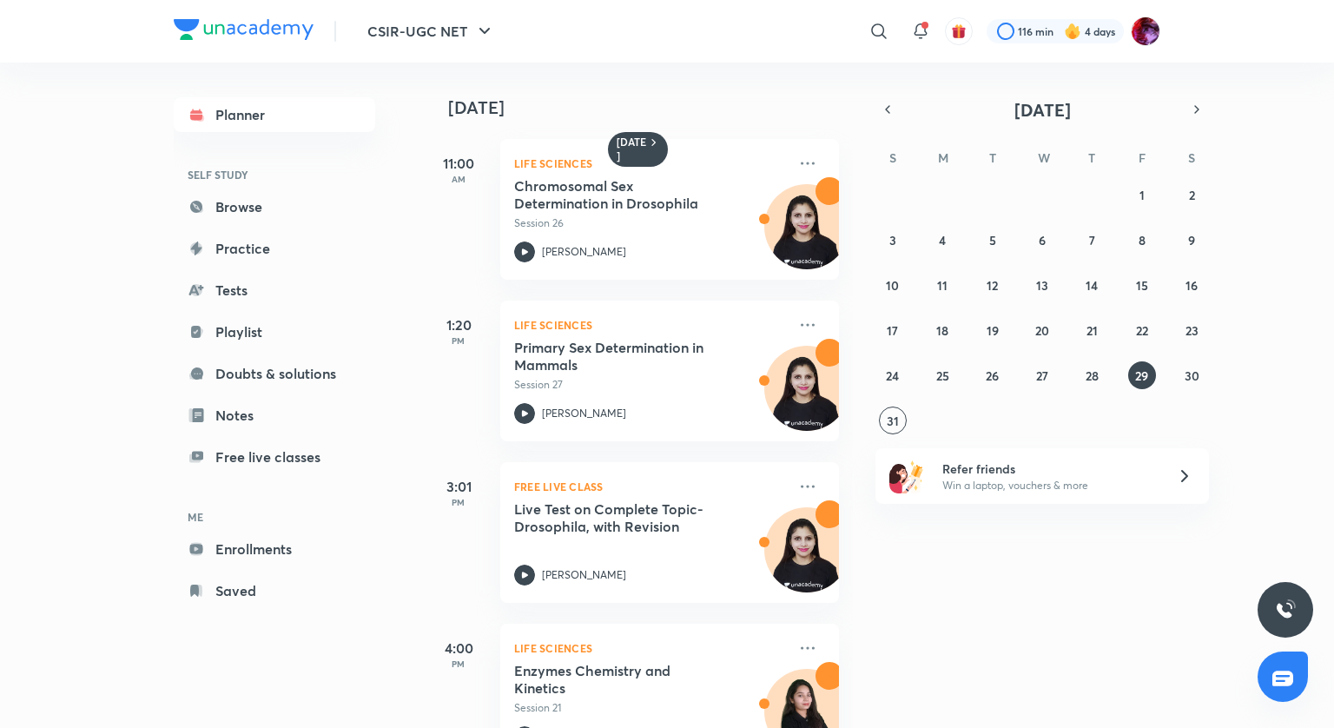
click at [1010, 595] on div "29 August 11:00 AM Life Sciences Chromosomal Sex Determination in Drosophila Se…" at bounding box center [877, 395] width 907 height 665
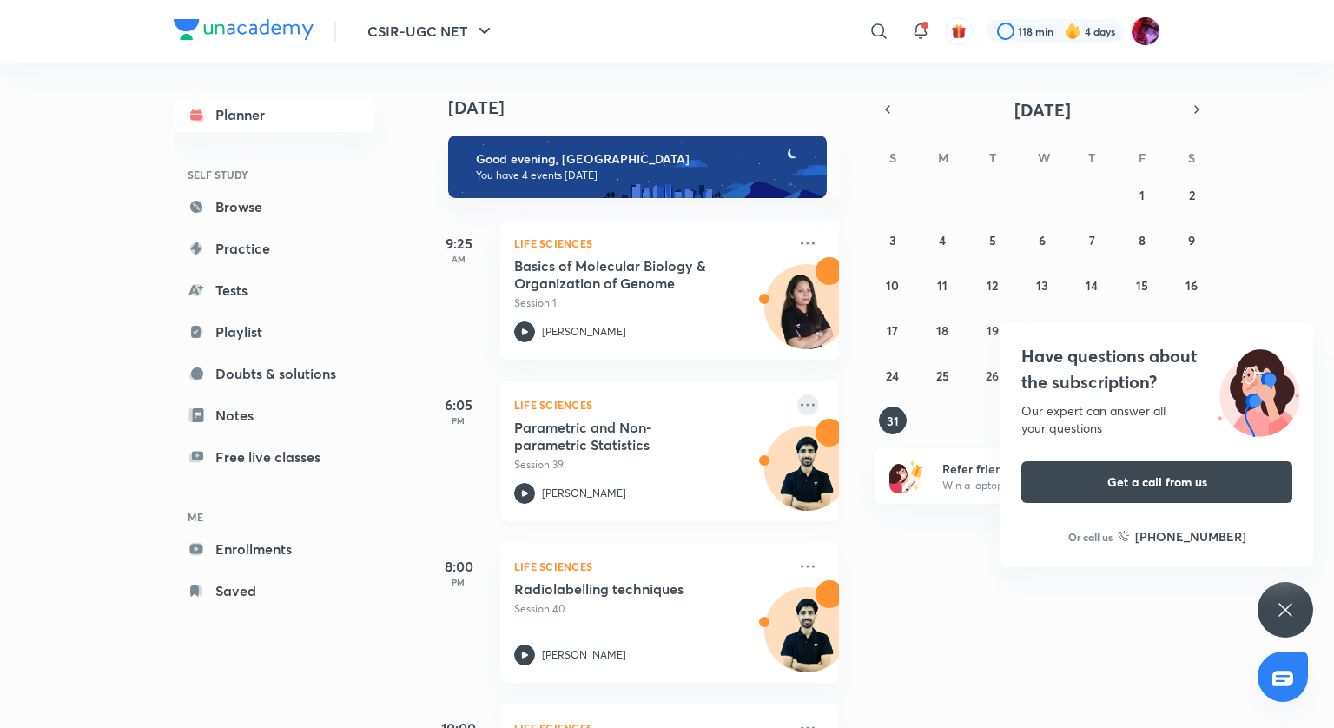
click at [797, 411] on icon at bounding box center [807, 404] width 21 height 21
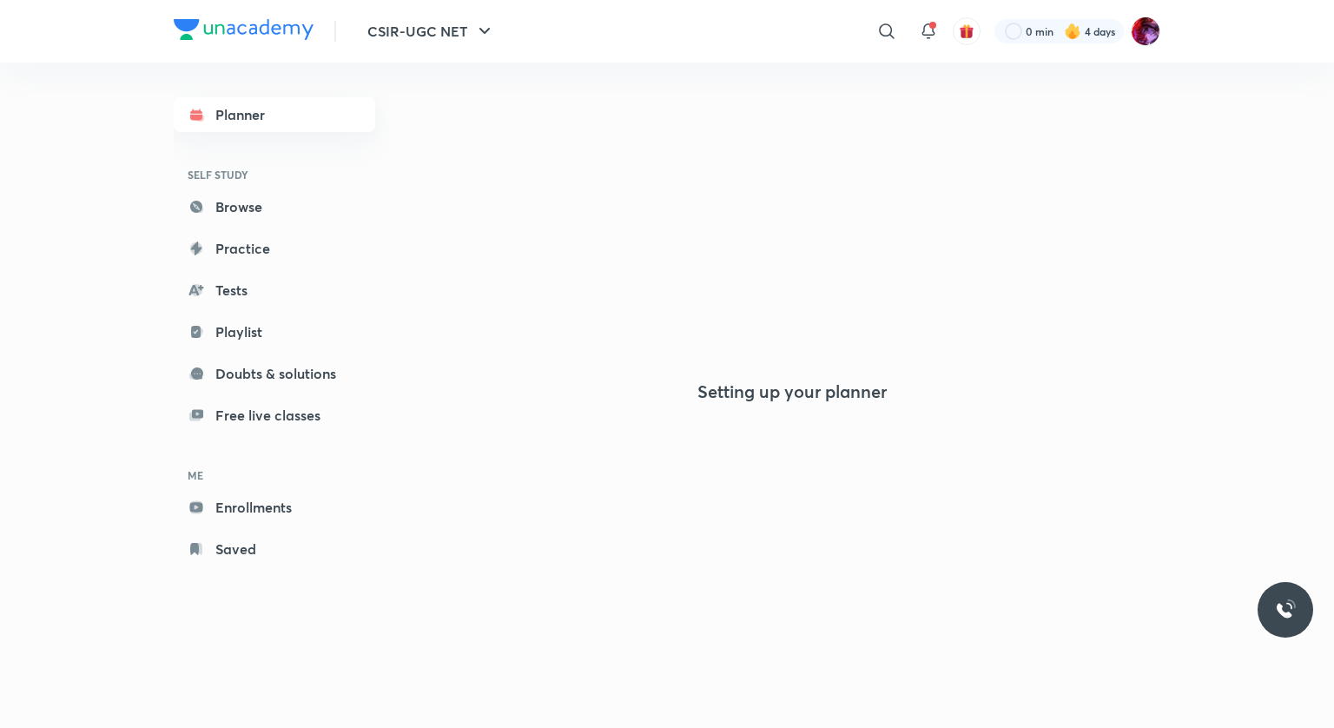
click at [269, 125] on link "Planner" at bounding box center [274, 114] width 201 height 35
click at [228, 110] on link "Planner" at bounding box center [274, 114] width 201 height 35
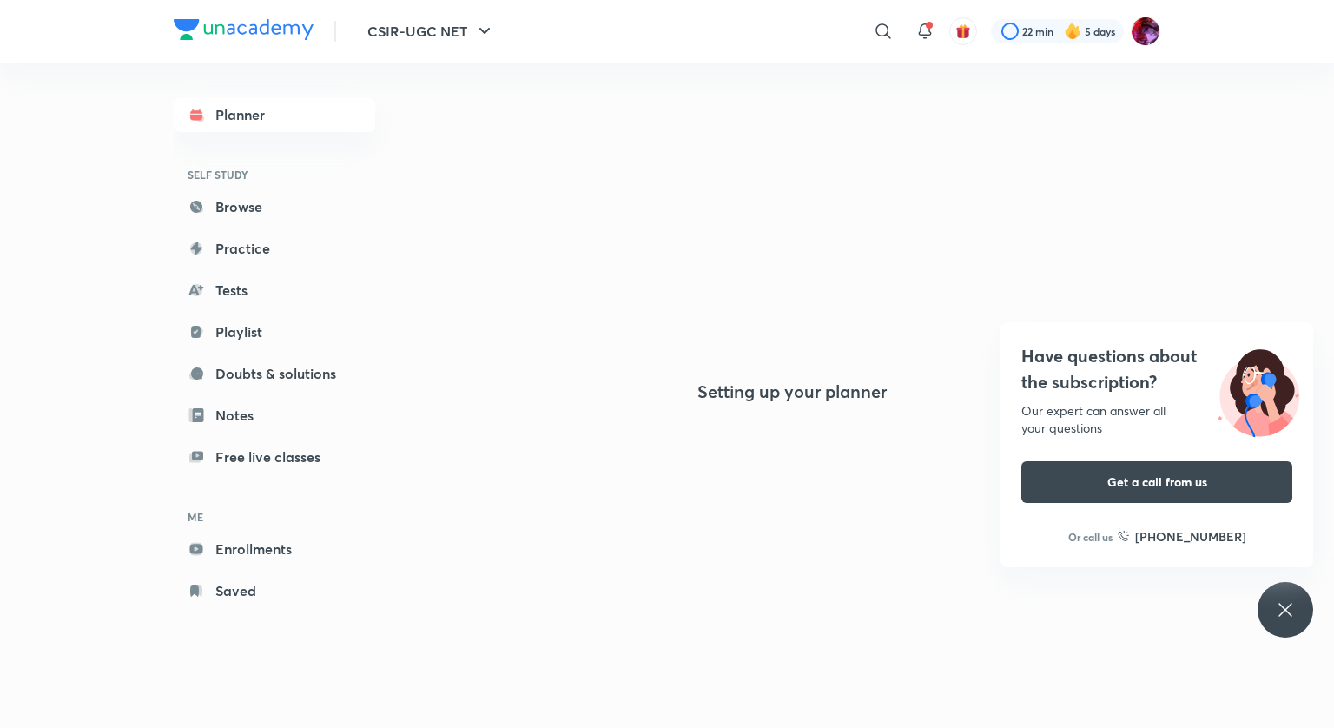
click at [1296, 602] on div "Have questions about the subscription? Our expert can answer all your questions…" at bounding box center [1285, 610] width 56 height 56
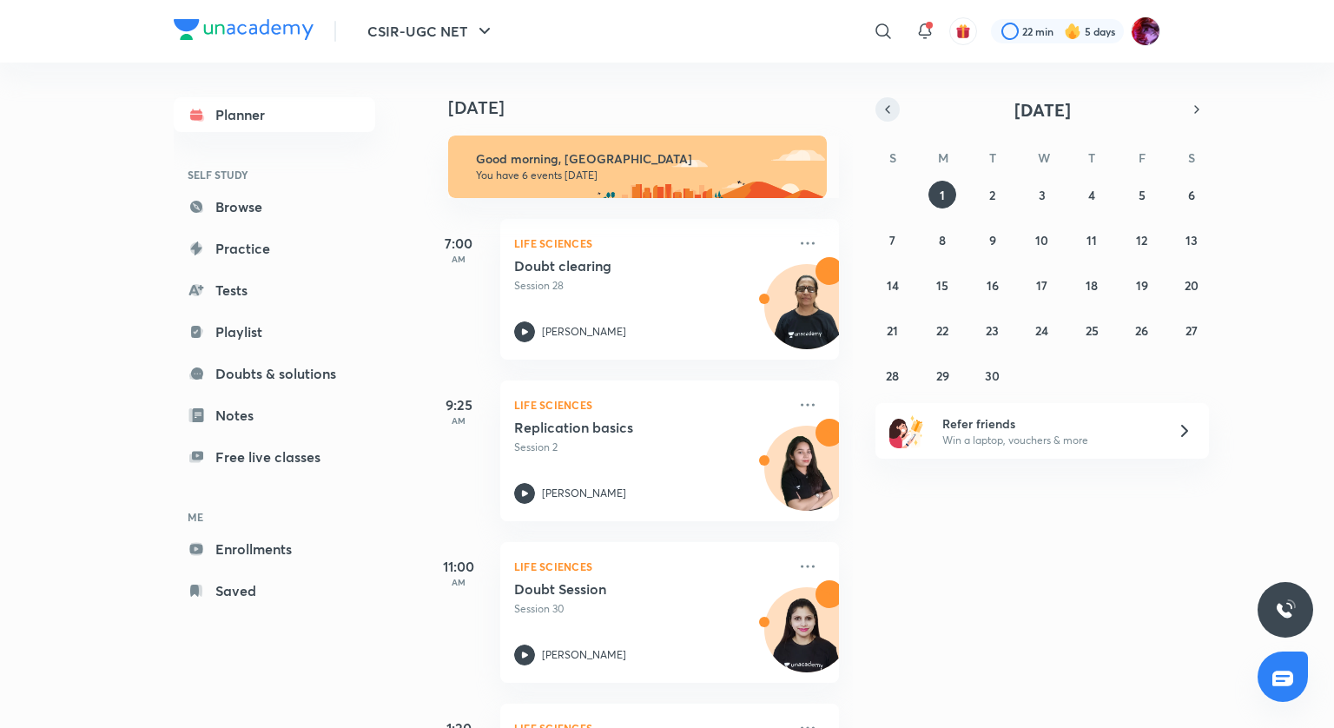
click at [890, 117] on button "button" at bounding box center [887, 109] width 24 height 24
click at [883, 426] on button "31" at bounding box center [893, 420] width 28 height 28
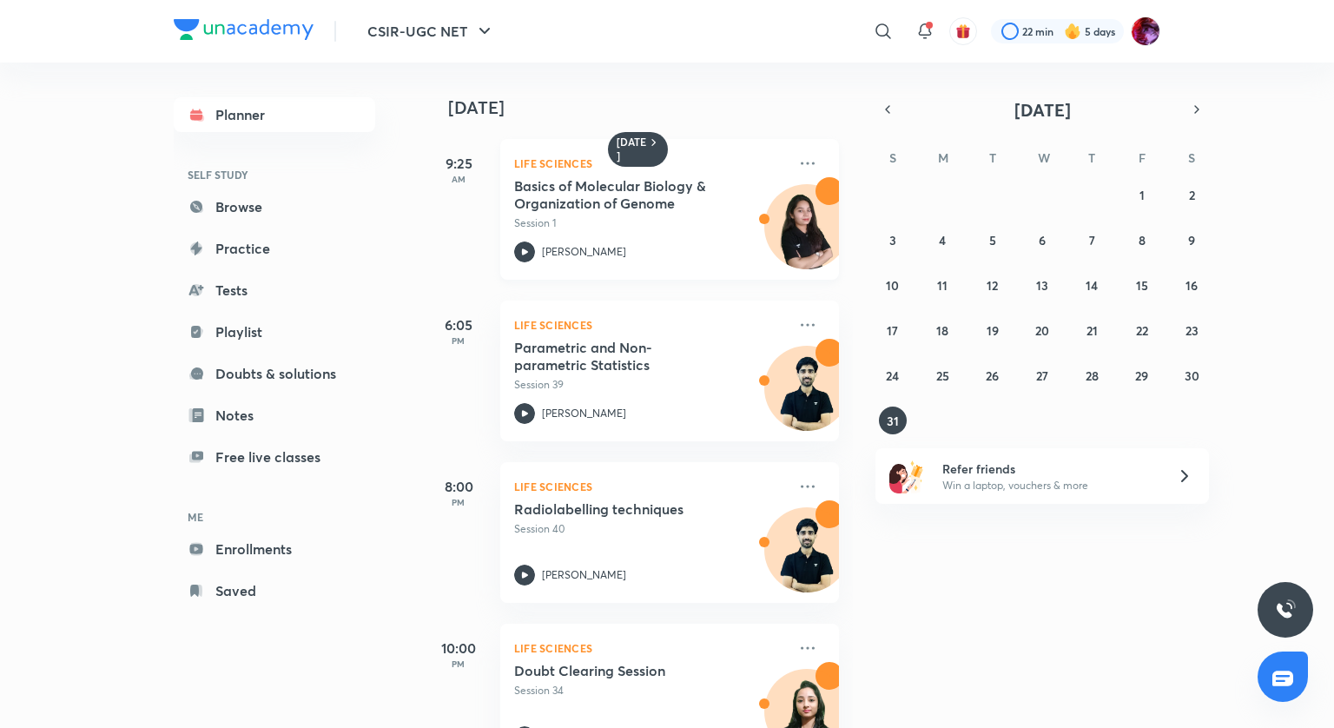
click at [521, 241] on icon at bounding box center [524, 251] width 21 height 21
click at [798, 158] on icon at bounding box center [807, 163] width 21 height 21
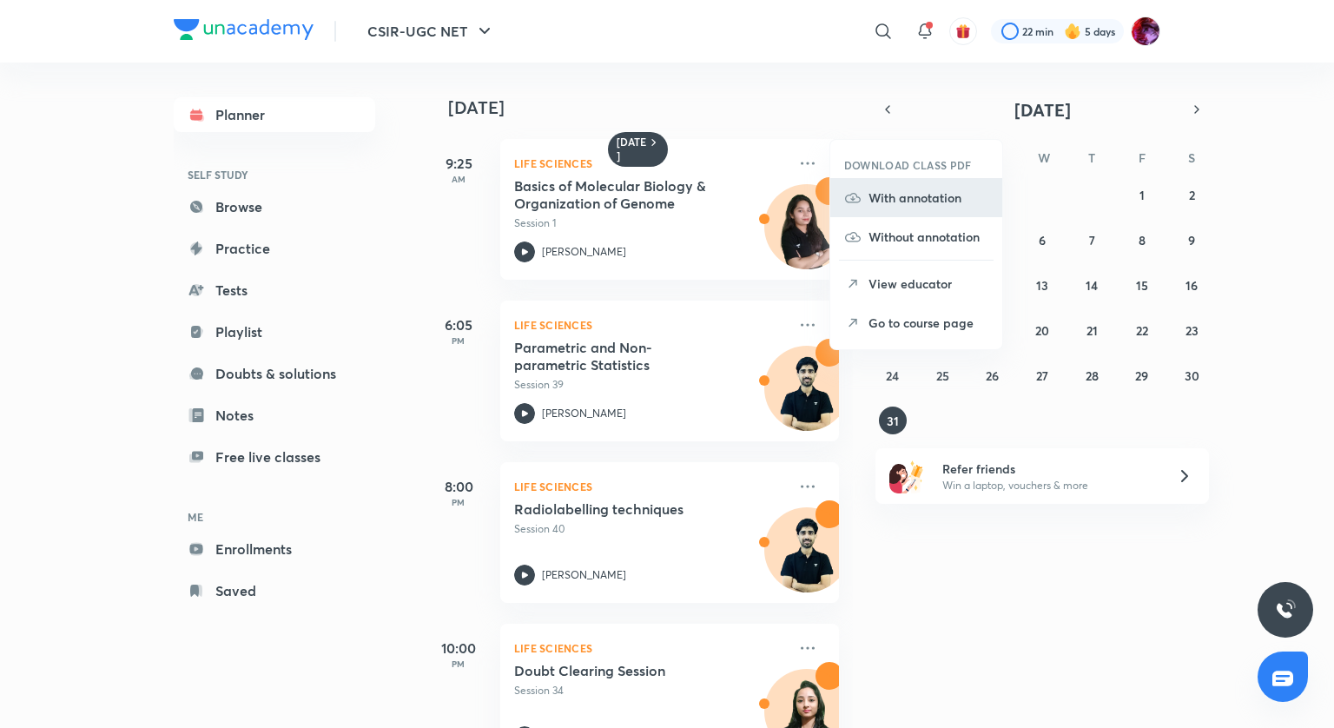
click at [893, 202] on p "With annotation" at bounding box center [928, 197] width 120 height 18
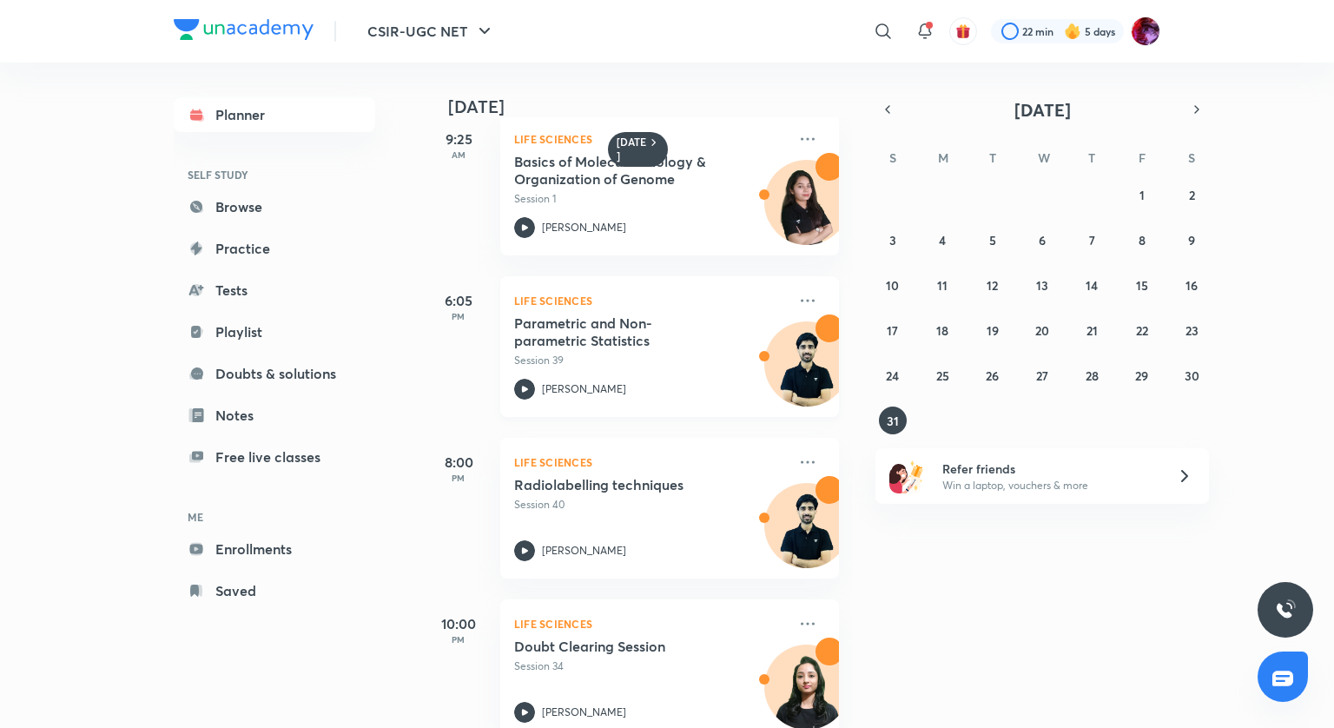
scroll to position [24, 0]
click at [521, 235] on icon at bounding box center [524, 227] width 21 height 21
click at [518, 224] on icon at bounding box center [524, 227] width 21 height 21
